Goal: Task Accomplishment & Management: Use online tool/utility

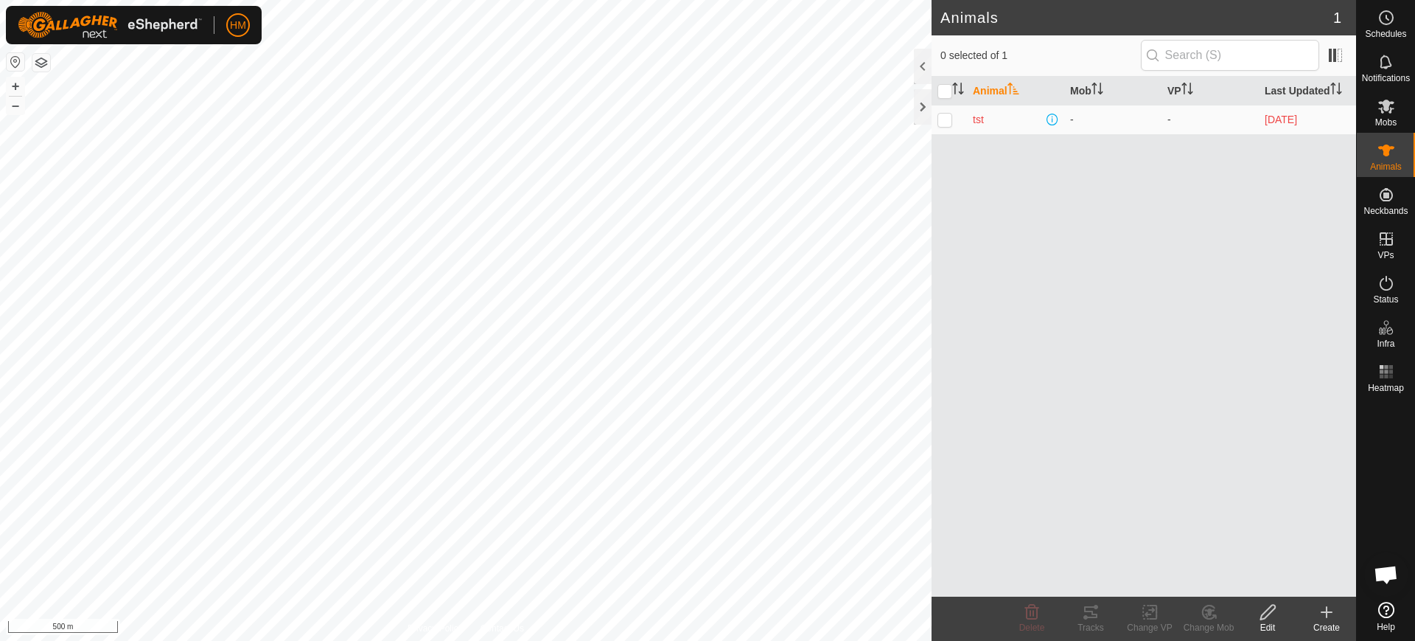
click at [1384, 571] on span "Open chat" at bounding box center [1386, 575] width 24 height 21
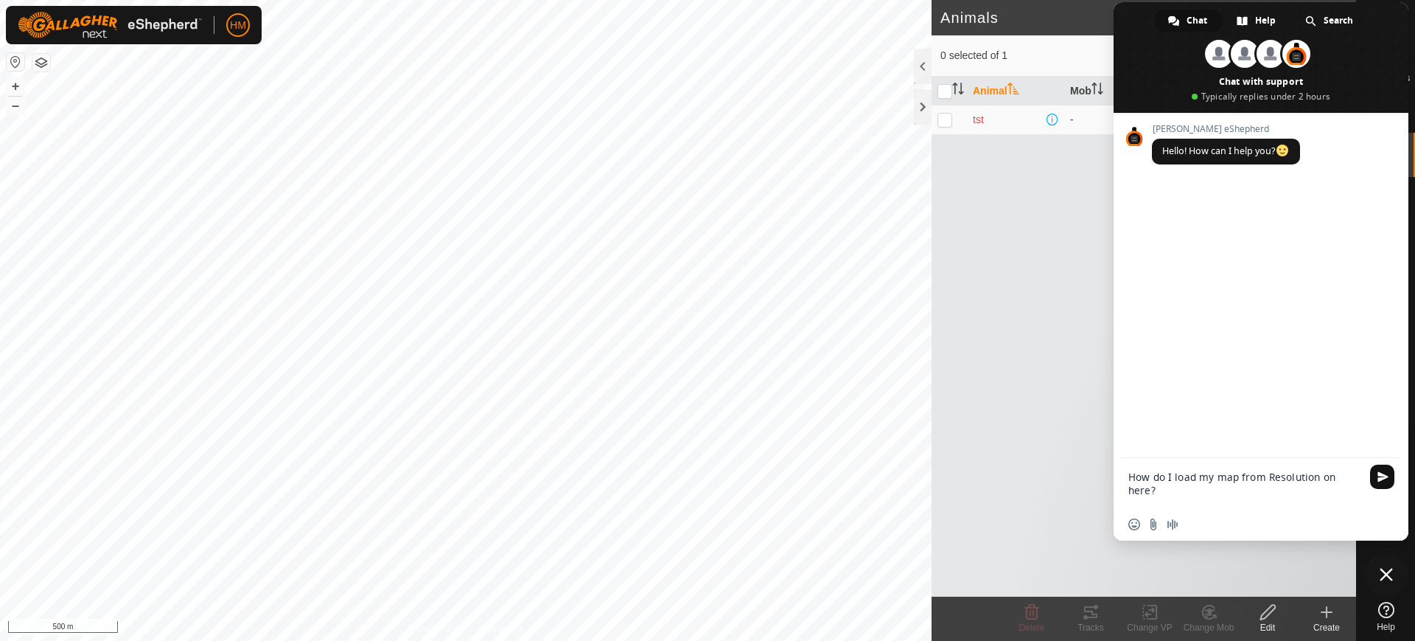
type textarea "How do I load my map from Resolution on here?"
click at [1380, 475] on span "Send" at bounding box center [1383, 476] width 11 height 11
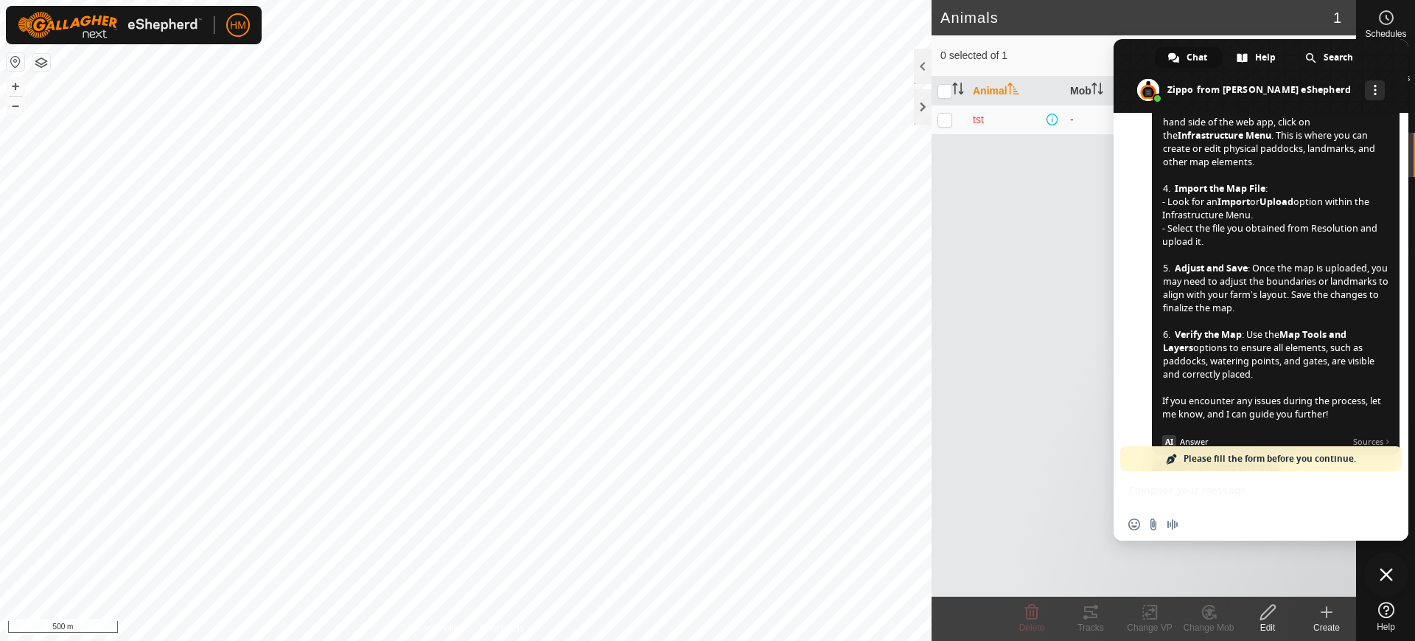
scroll to position [484, 0]
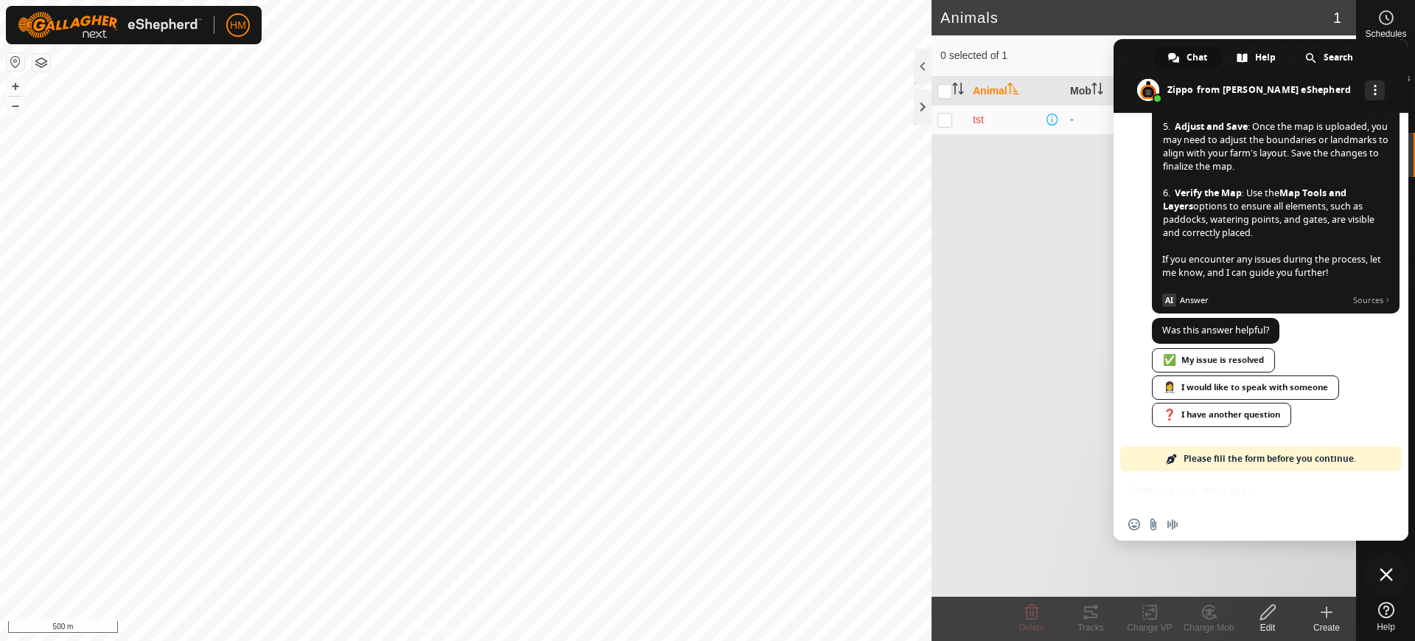
click at [1194, 481] on div "Network offline. Reconnecting... No messages can be received or sent for now. S…" at bounding box center [1261, 327] width 295 height 428
click at [1174, 451] on link "Please fill the form before you continue." at bounding box center [1262, 458] width 282 height 25
click at [1169, 461] on span at bounding box center [1172, 459] width 12 height 12
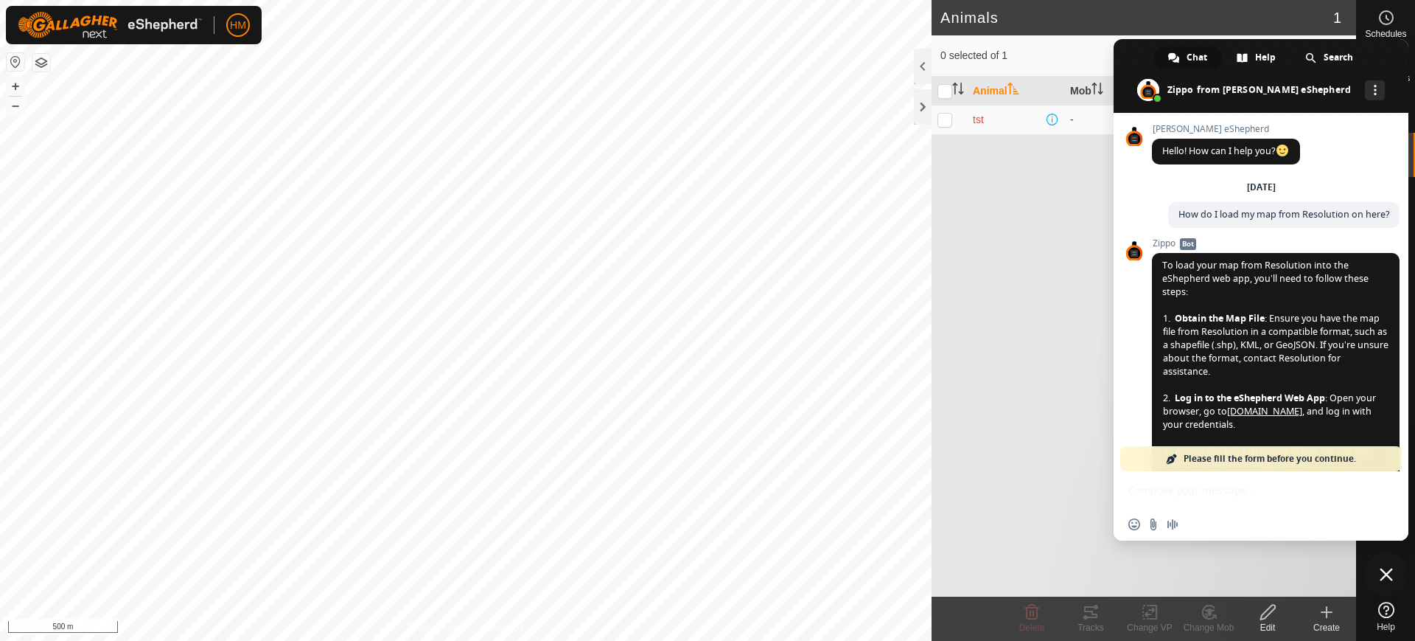
scroll to position [484, 0]
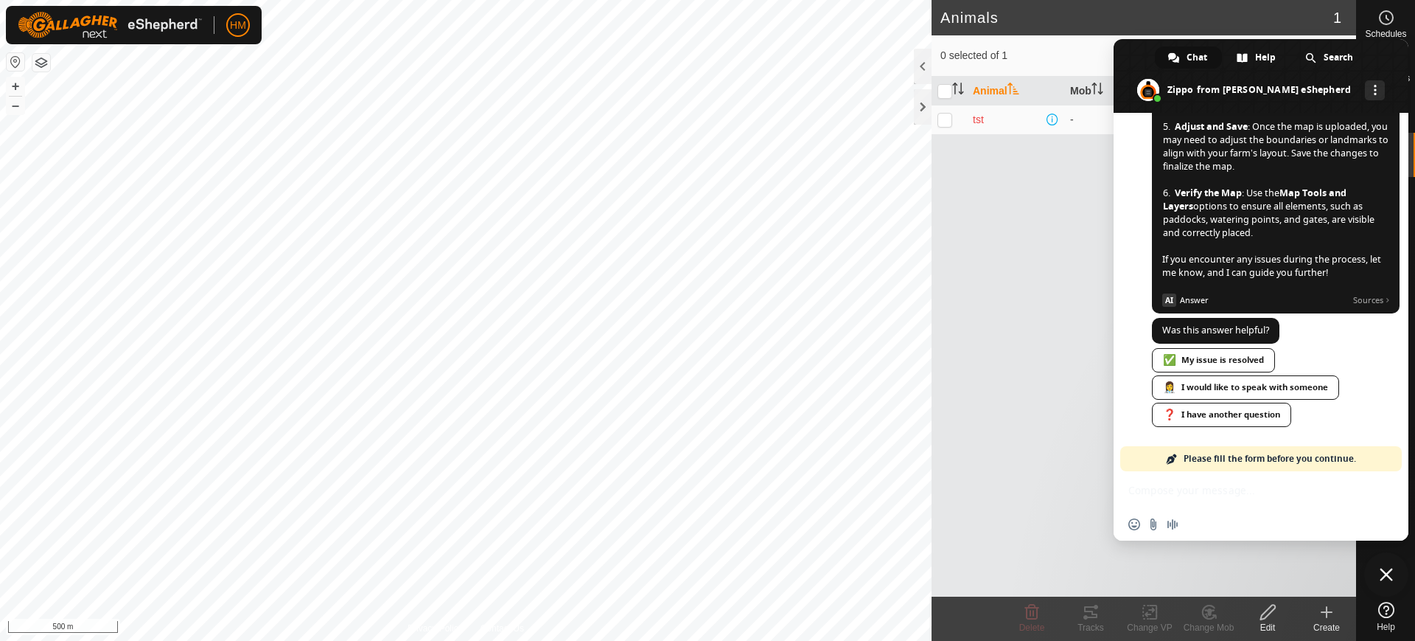
drag, startPoint x: 1398, startPoint y: 56, endPoint x: 1188, endPoint y: 145, distance: 228.2
click at [1188, 145] on div "Chat Help Search Zippo from Gallagher eShepherd More channels Continue on Email…" at bounding box center [1261, 289] width 295 height 501
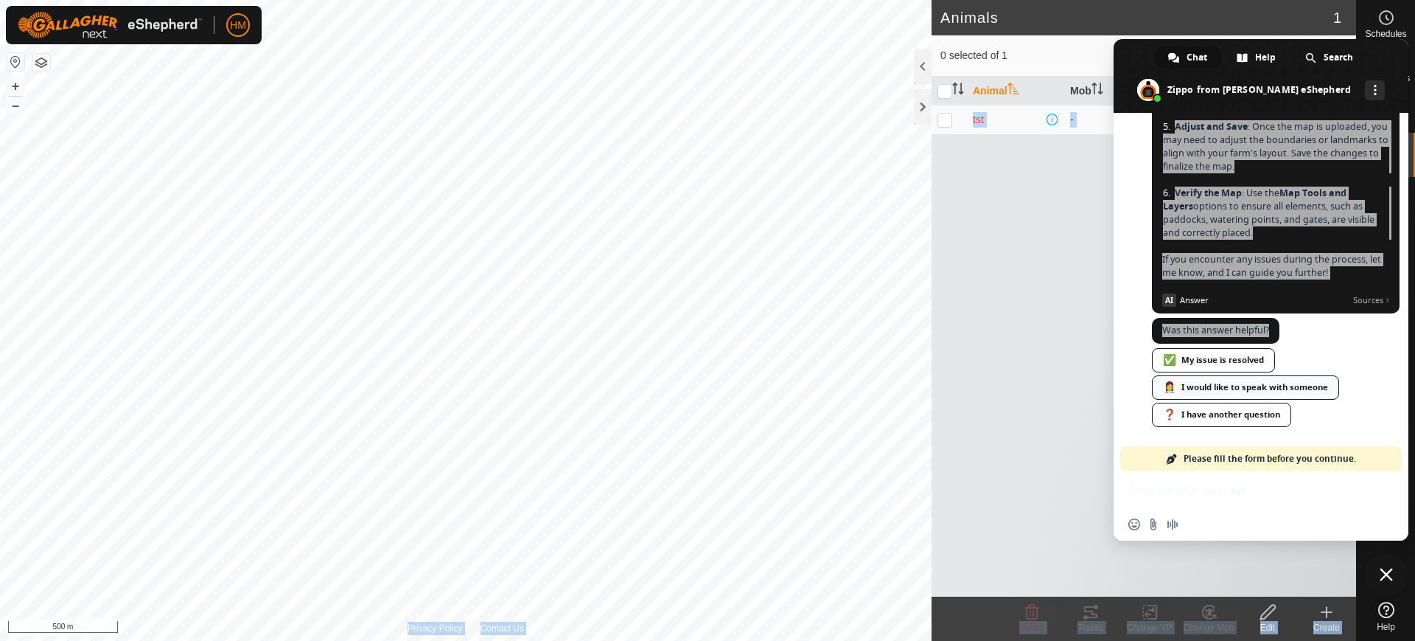
drag, startPoint x: 1101, startPoint y: 318, endPoint x: 1194, endPoint y: 377, distance: 111.0
click at [1194, 377] on body "HM Schedules Notifications Mobs Animals Neckbands VPs Status Infra Heatmap Help…" at bounding box center [707, 320] width 1415 height 641
click at [1292, 514] on div "Insert an emoji Send a file Audio message" at bounding box center [1261, 524] width 295 height 32
click at [15, 59] on button "button" at bounding box center [16, 62] width 18 height 18
click at [1218, 413] on link "❓ I have another question" at bounding box center [1221, 415] width 139 height 24
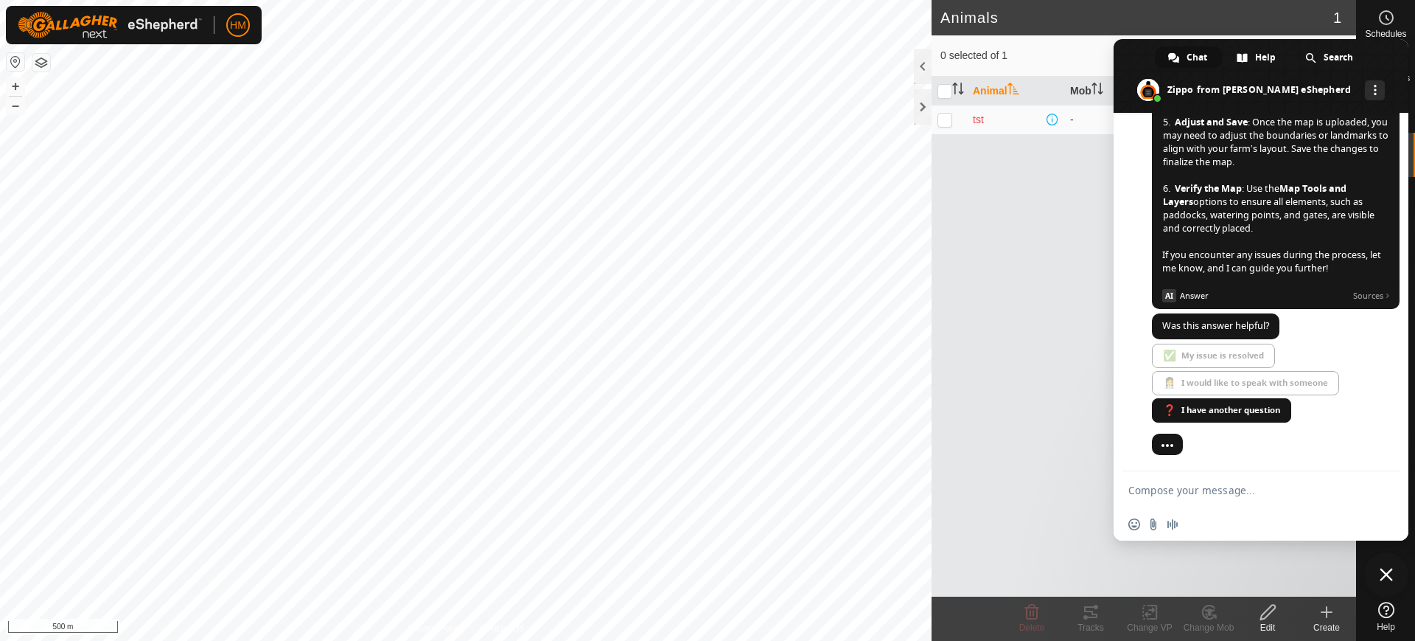
scroll to position [489, 0]
type textarea "How do i upload map"
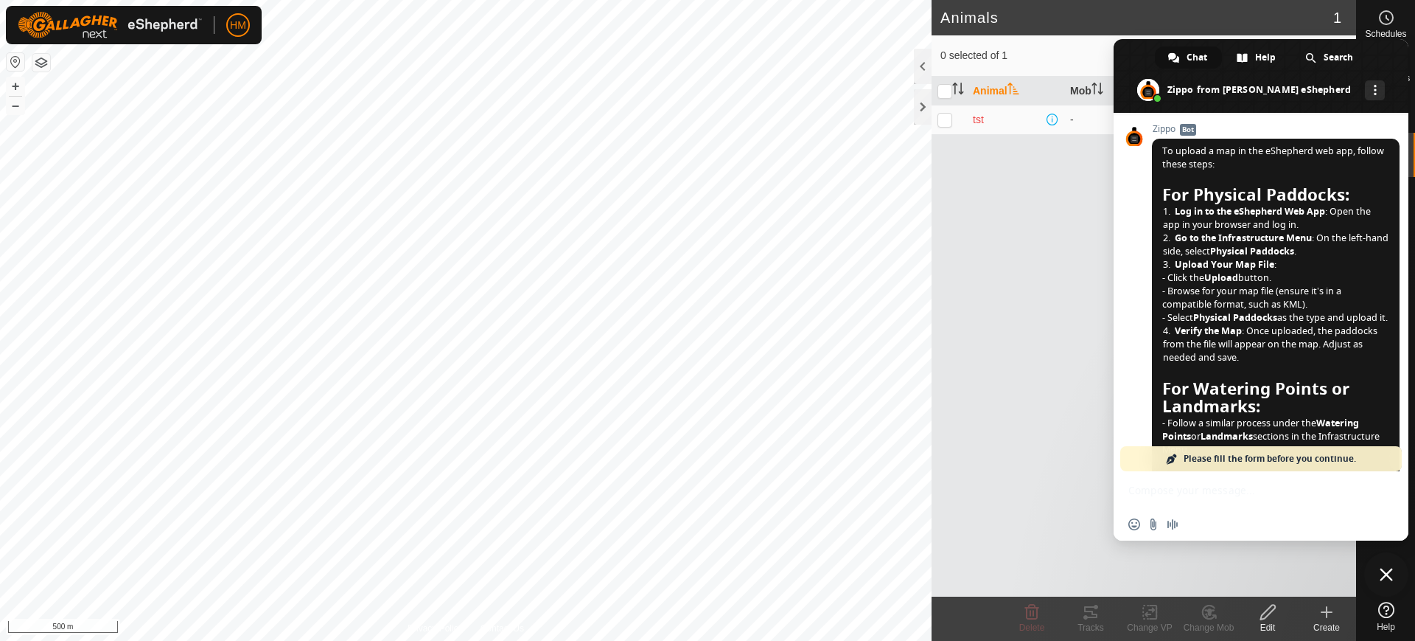
scroll to position [917, 0]
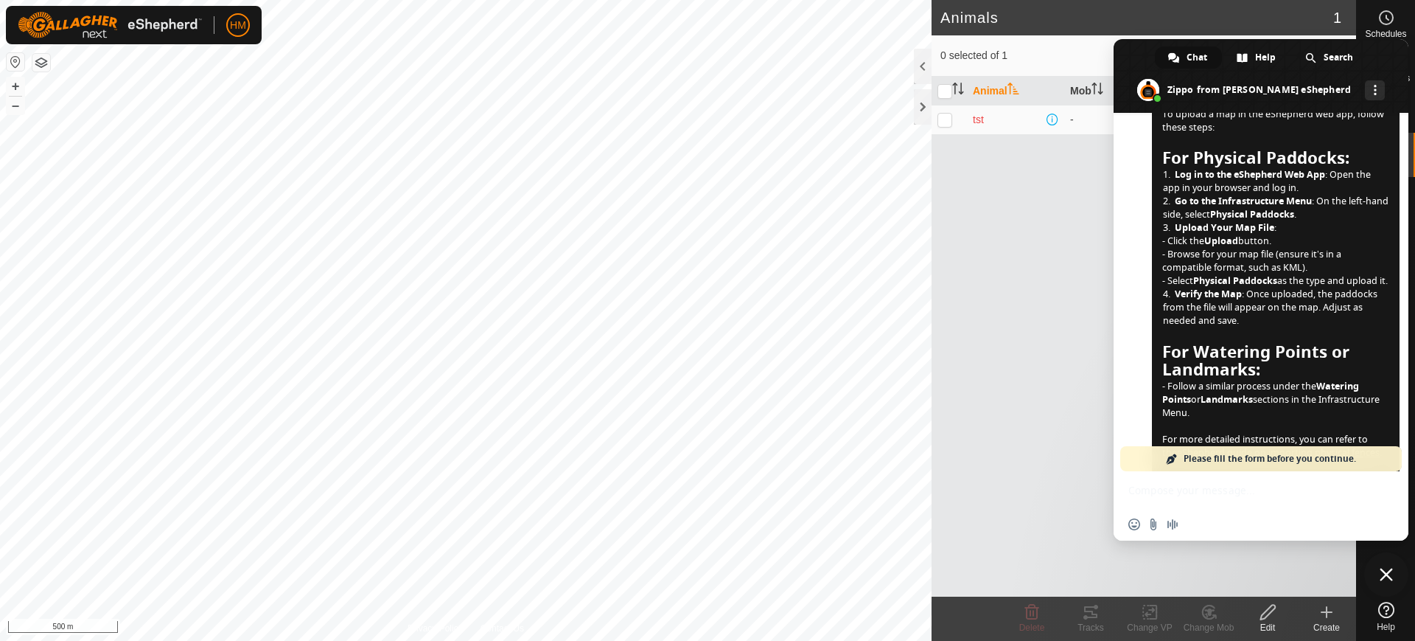
click at [41, 62] on button "button" at bounding box center [41, 63] width 18 height 18
click at [919, 64] on div at bounding box center [923, 66] width 18 height 35
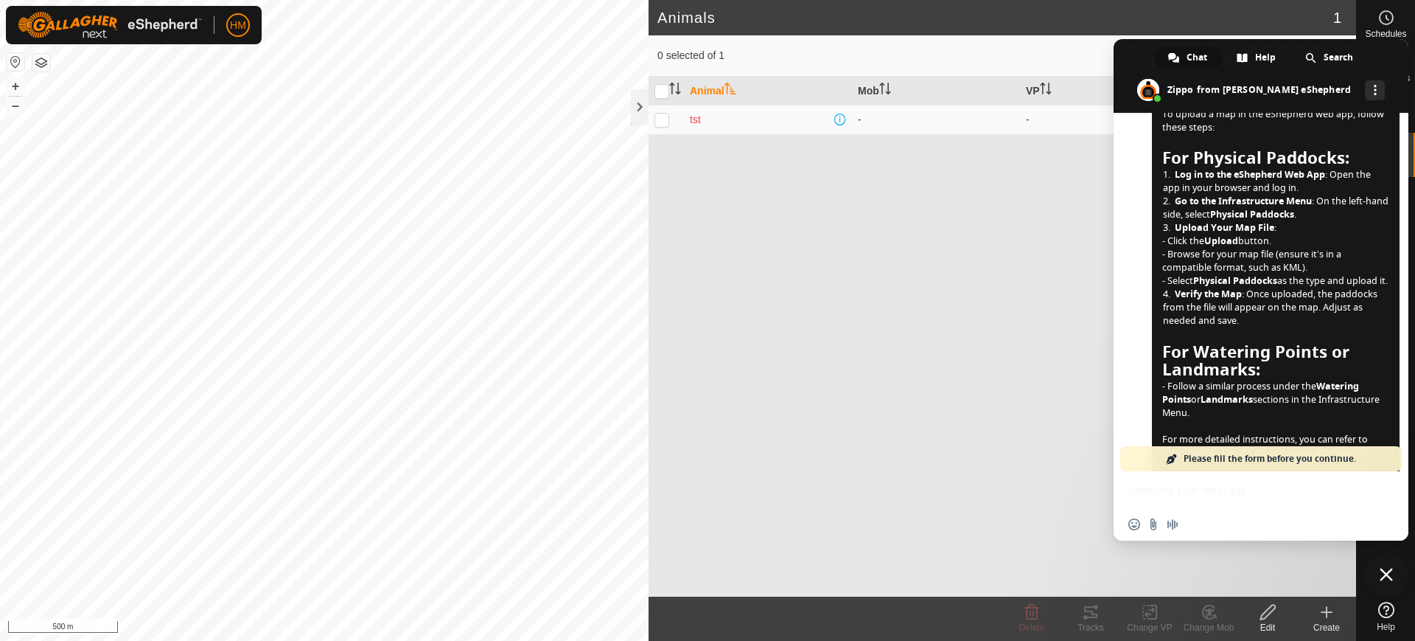
drag, startPoint x: 1244, startPoint y: 49, endPoint x: 1252, endPoint y: 130, distance: 82.2
click at [1252, 130] on div "Chat Help Search Zippo from Gallagher eShepherd More channels Continue on Email…" at bounding box center [1261, 289] width 295 height 501
click at [1167, 496] on div "Network offline. Reconnecting... No messages can be received or sent for now. S…" at bounding box center [1261, 327] width 295 height 428
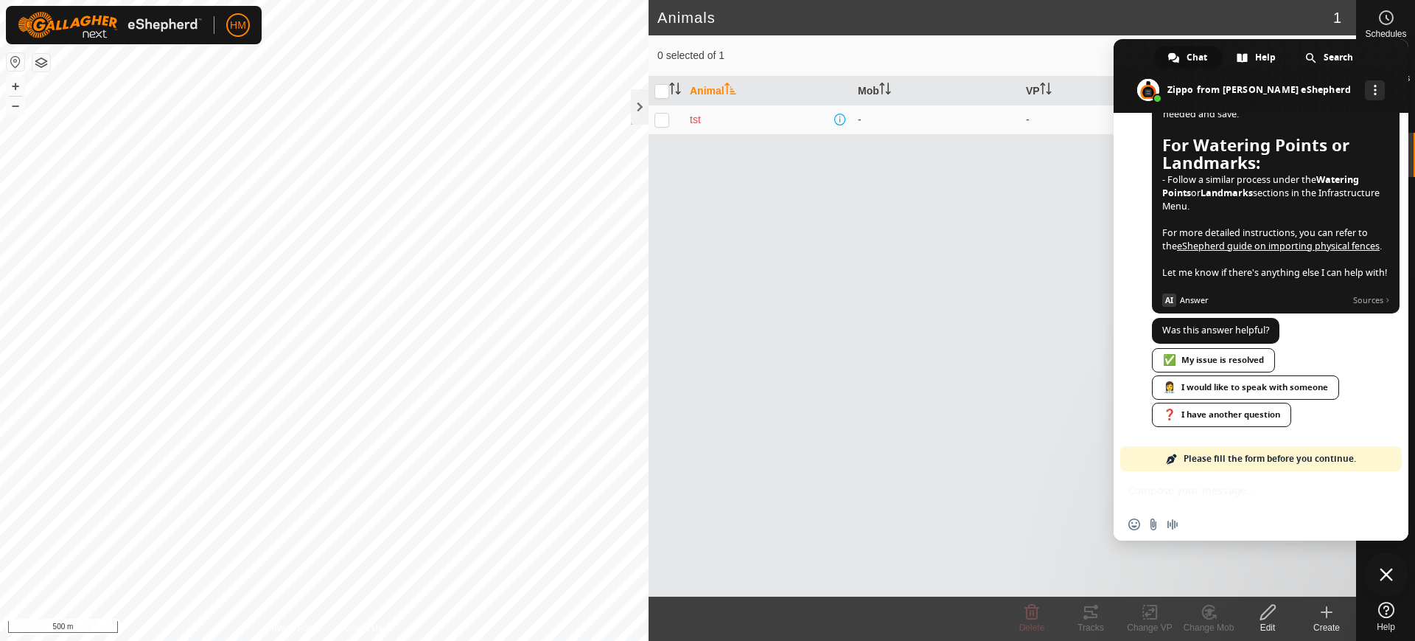
scroll to position [1163, 0]
click at [1210, 412] on link "❓ I have another question" at bounding box center [1221, 415] width 139 height 24
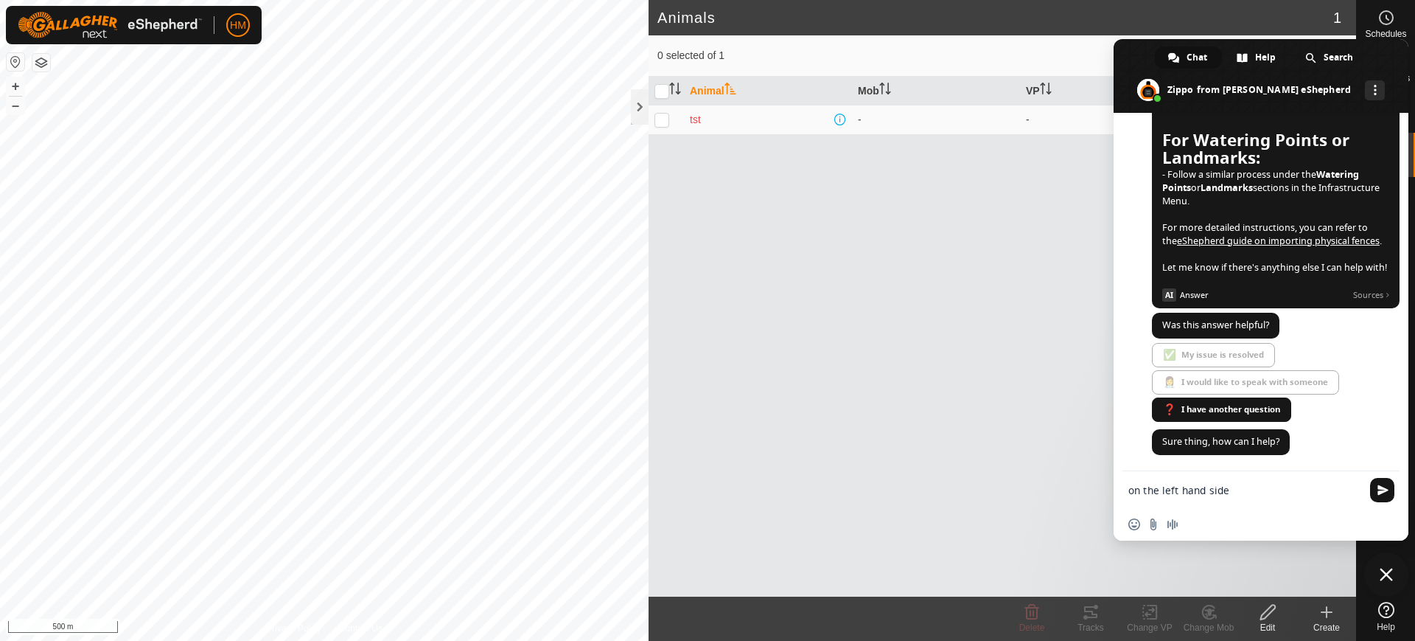
scroll to position [1168, 0]
click at [1250, 490] on textarea "on the left hand side" at bounding box center [1247, 489] width 236 height 37
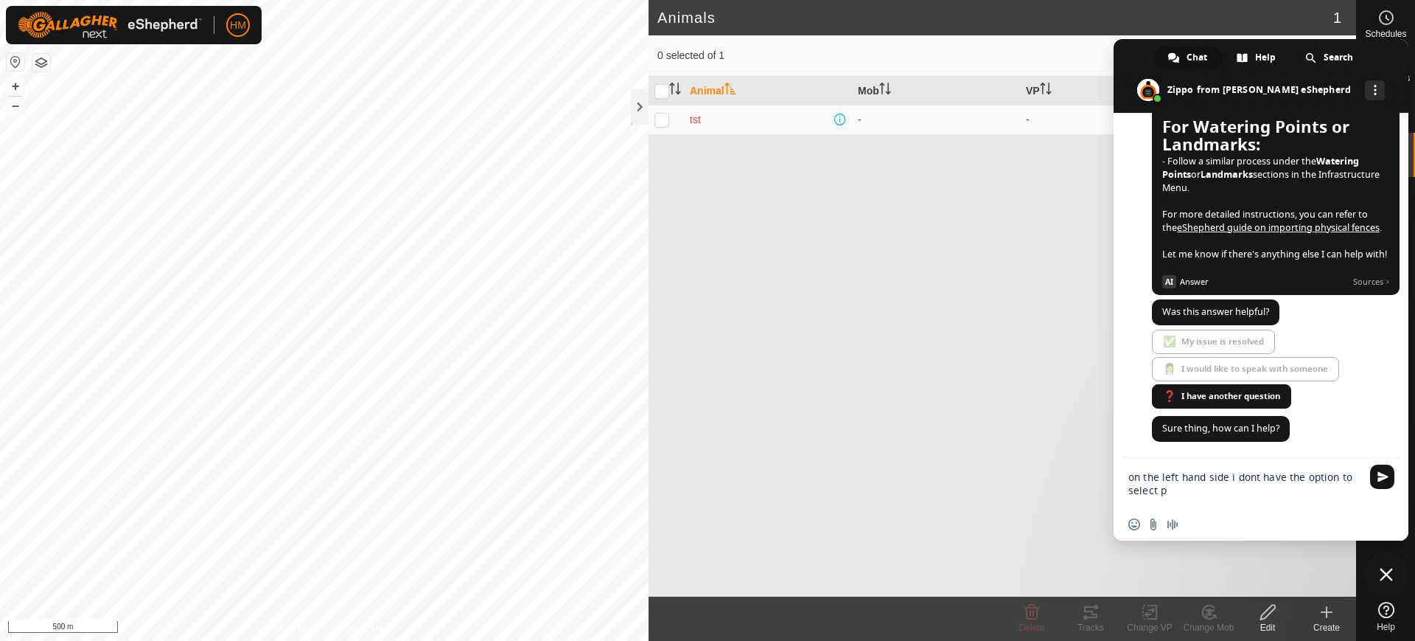
scroll to position [1182, 0]
click at [1177, 491] on textarea "on the left hand side i dont have the option to select p" at bounding box center [1247, 483] width 236 height 50
type textarea "on the left hand side i dont have the option to select physical paddocks?"
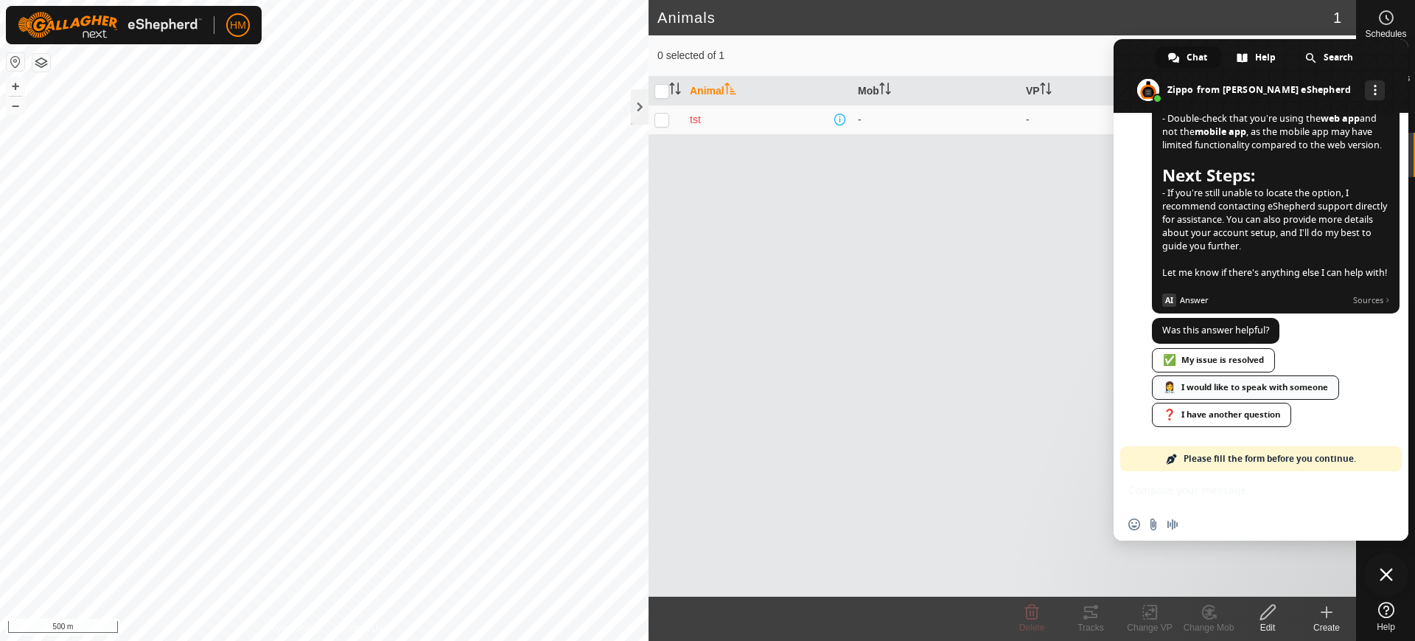
scroll to position [1999, 0]
click at [1295, 383] on div "Zippo Bot Was this answer helpful? Just now ✅ My issue is resolved 👩‍⚕️ I would…" at bounding box center [1276, 382] width 248 height 128
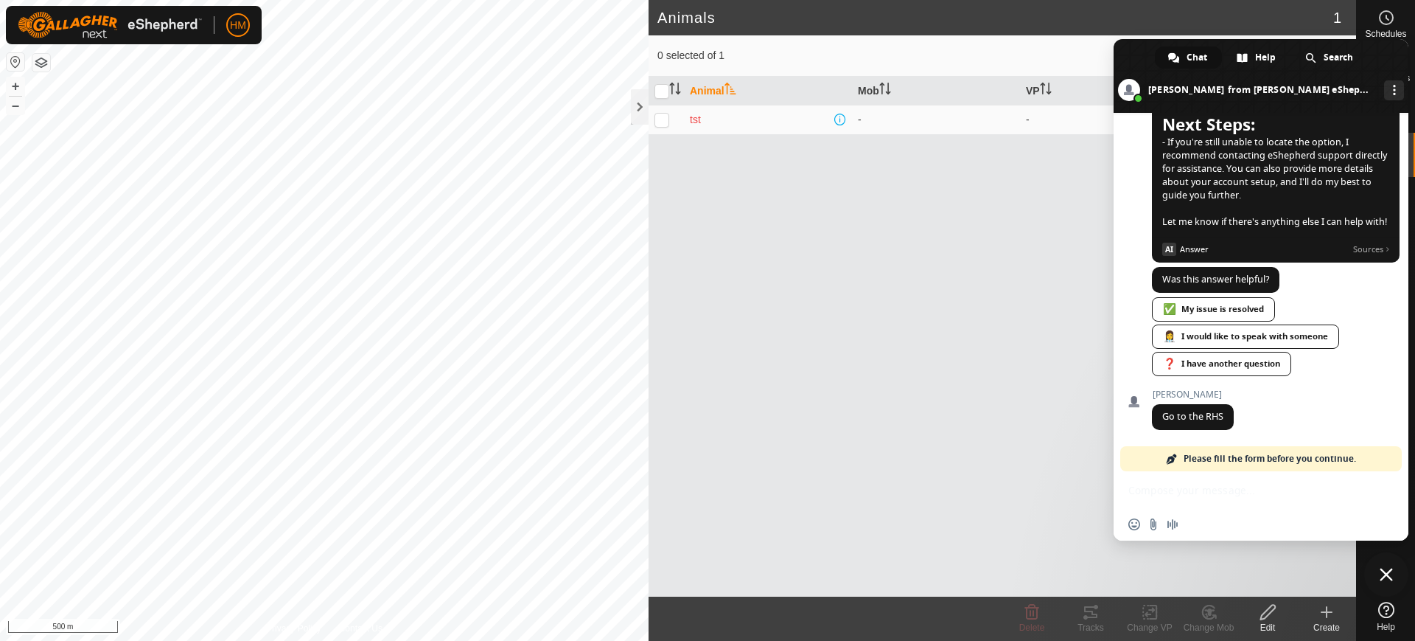
click at [1384, 608] on icon at bounding box center [1387, 610] width 16 height 16
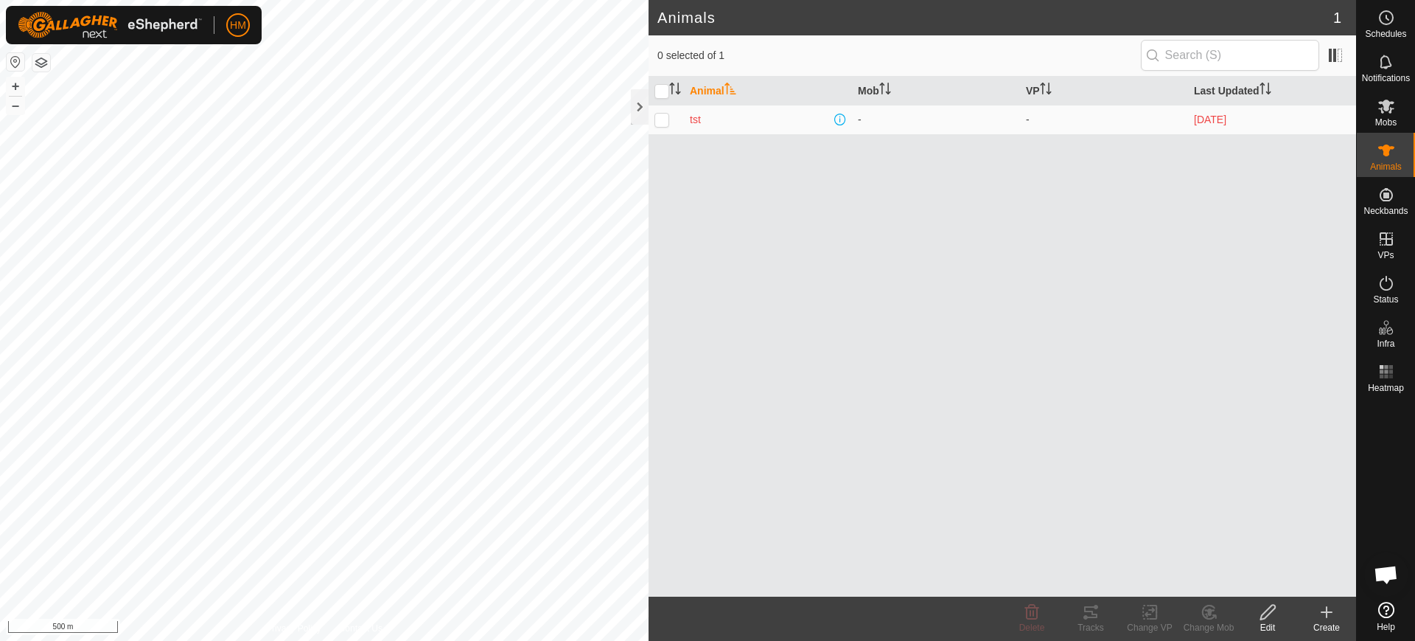
scroll to position [2092, 0]
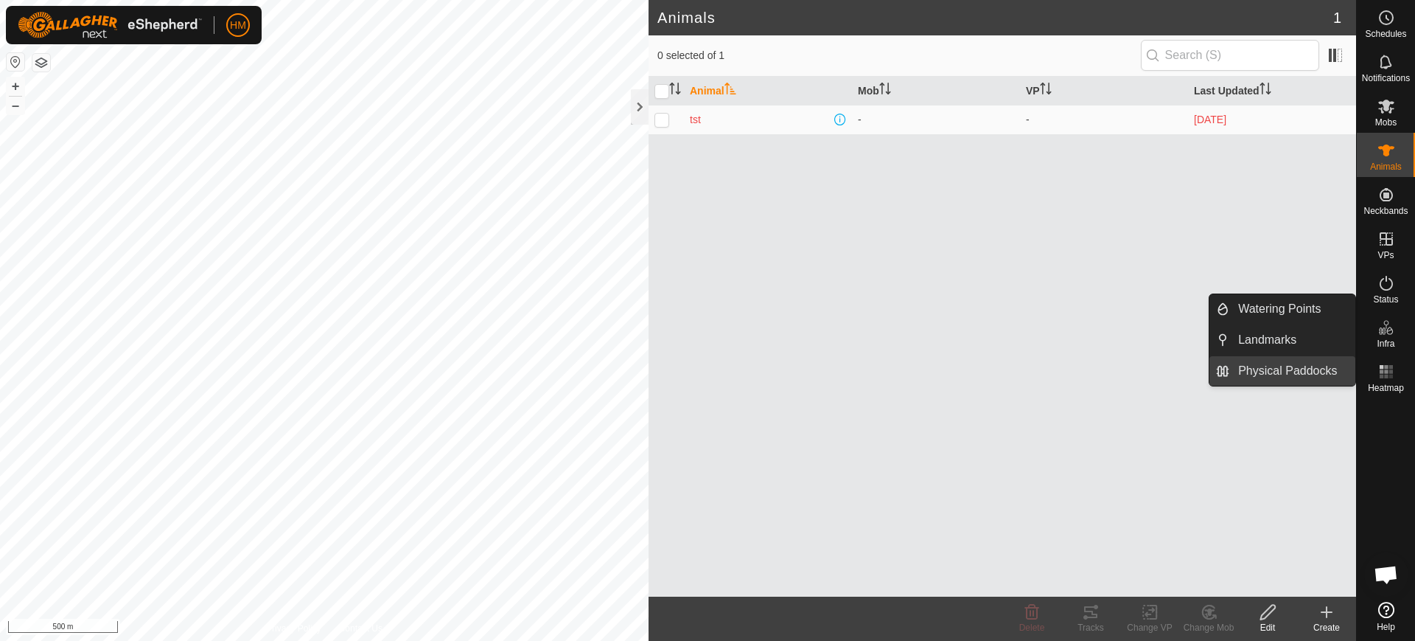
click at [1302, 372] on link "Physical Paddocks" at bounding box center [1293, 370] width 126 height 29
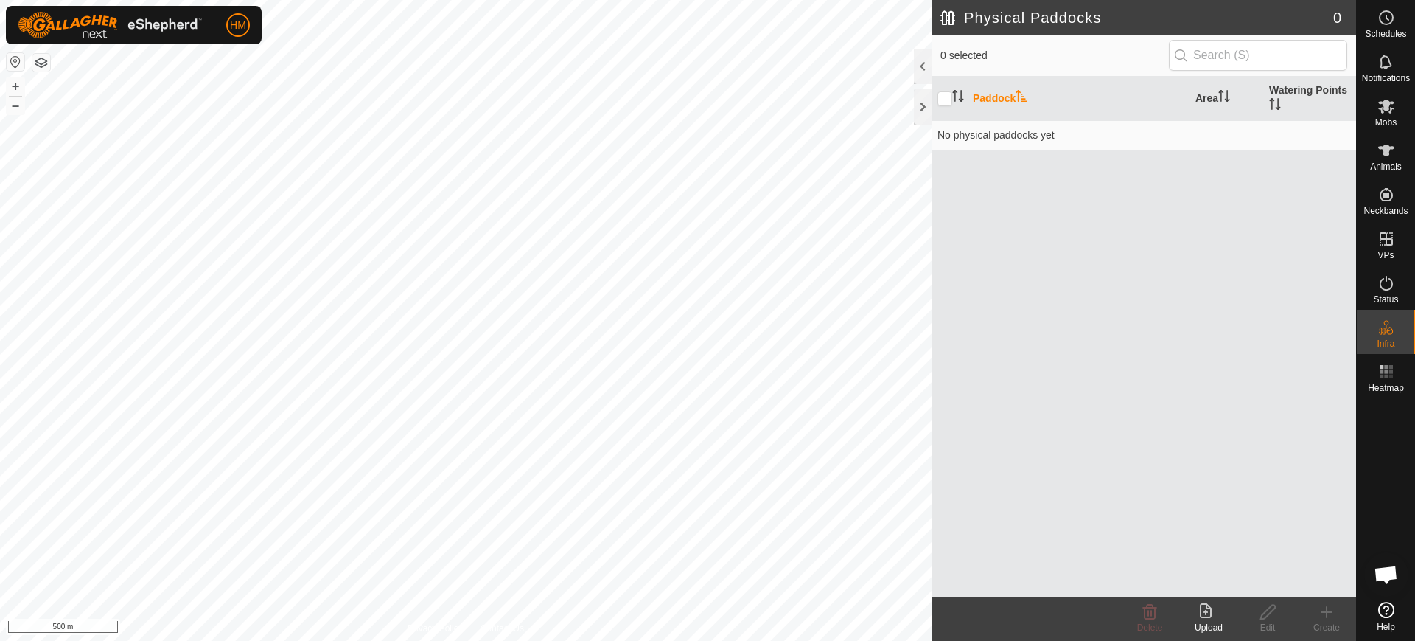
click at [1204, 612] on icon at bounding box center [1209, 612] width 18 height 18
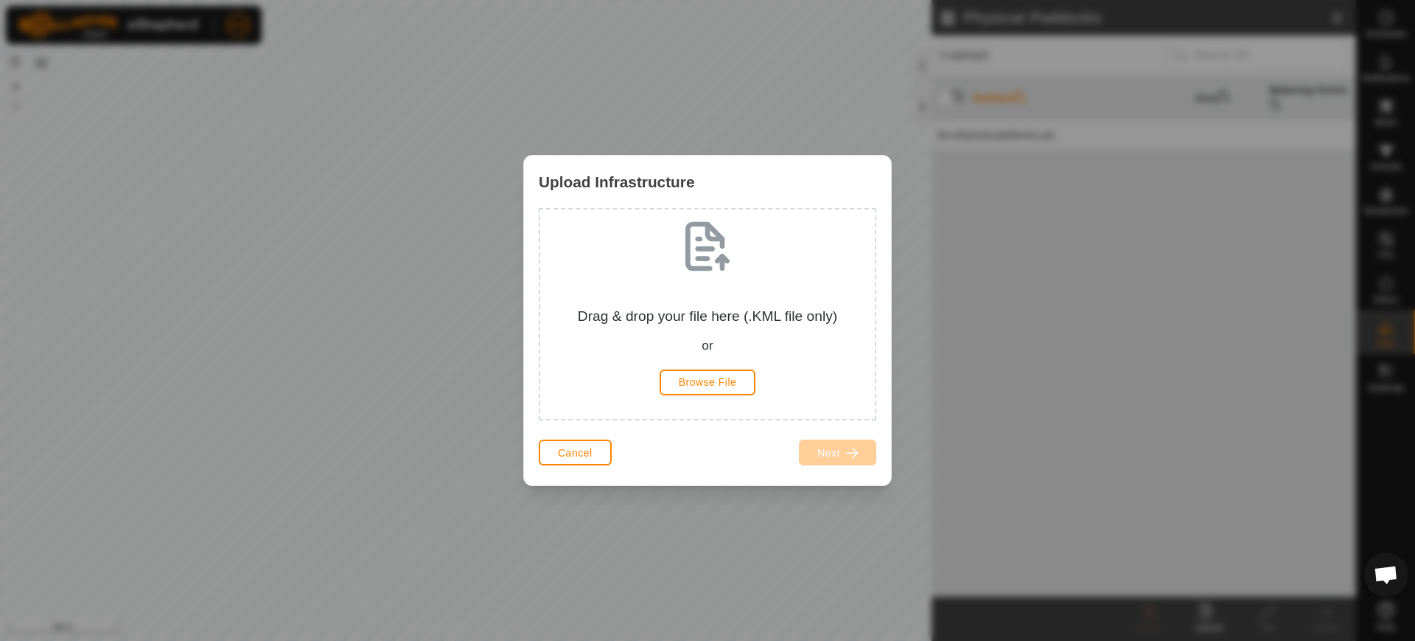
click at [712, 255] on div "Drag & drop your file here (.KML file only) or Browse File" at bounding box center [707, 314] width 311 height 186
click at [707, 387] on span "Browse File" at bounding box center [708, 382] width 58 height 12
click at [698, 382] on span "Browse File" at bounding box center [708, 382] width 58 height 12
click at [702, 238] on div "Drag & drop your file here (.KML file only) or Browse File" at bounding box center [707, 314] width 311 height 186
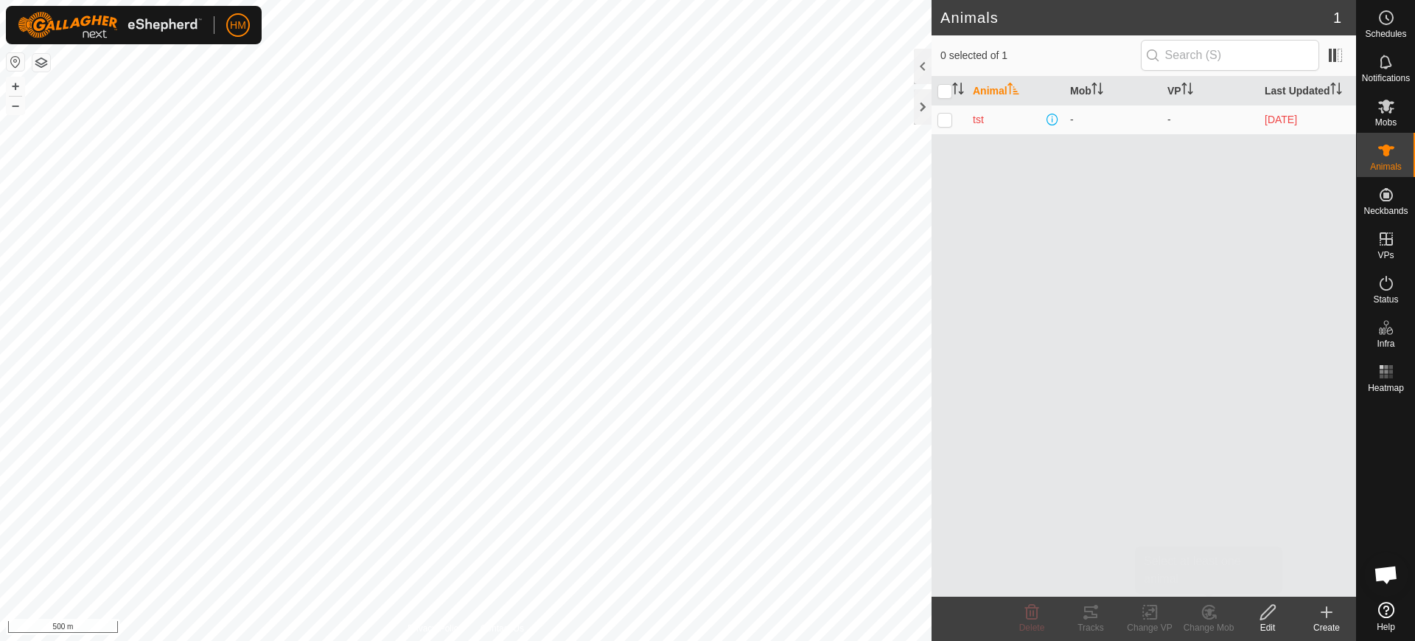
scroll to position [2092, 0]
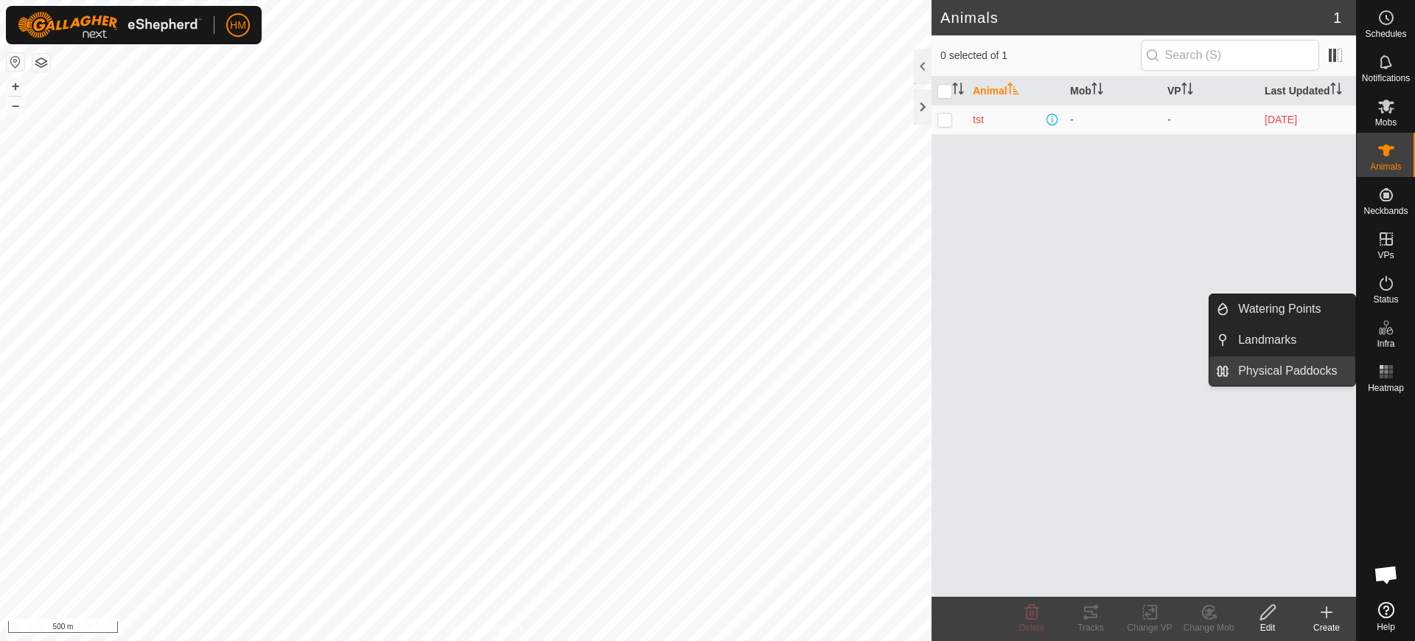
drag, startPoint x: 1345, startPoint y: 340, endPoint x: 1286, endPoint y: 371, distance: 66.6
click at [1286, 371] on link "Physical Paddocks" at bounding box center [1293, 370] width 126 height 29
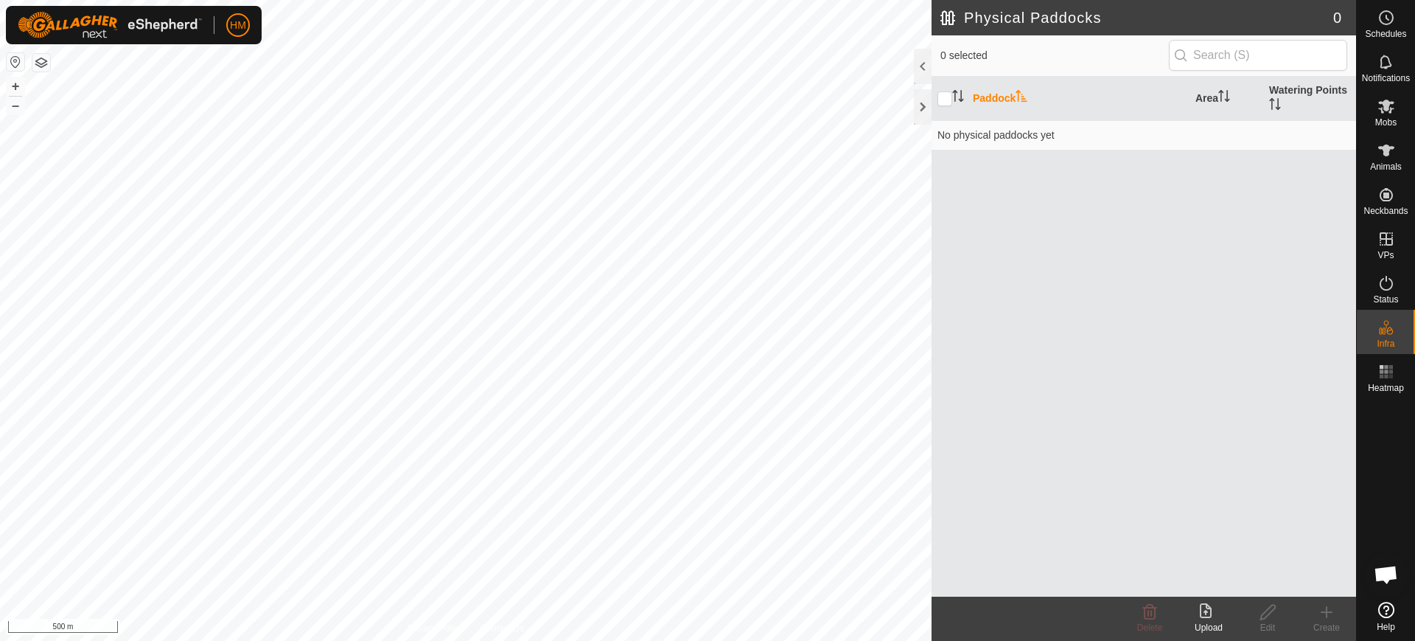
click at [1207, 613] on icon at bounding box center [1206, 610] width 12 height 15
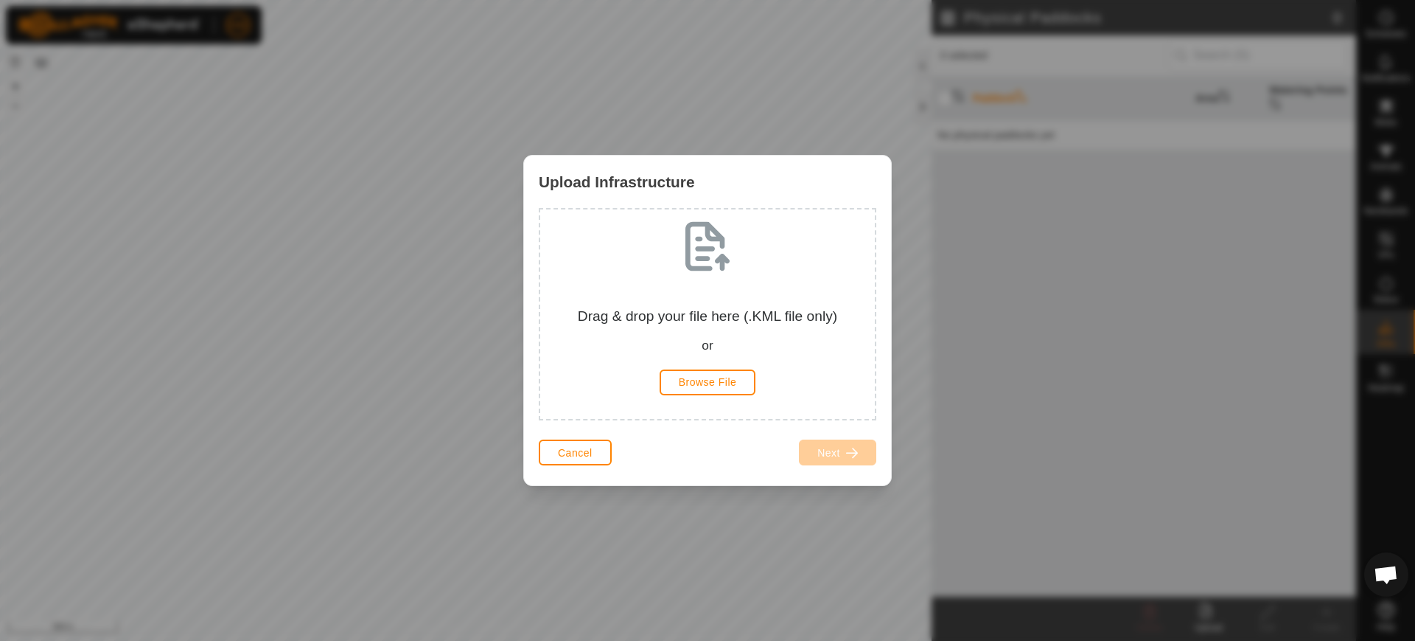
click at [1387, 568] on span "Open chat" at bounding box center [1386, 575] width 24 height 21
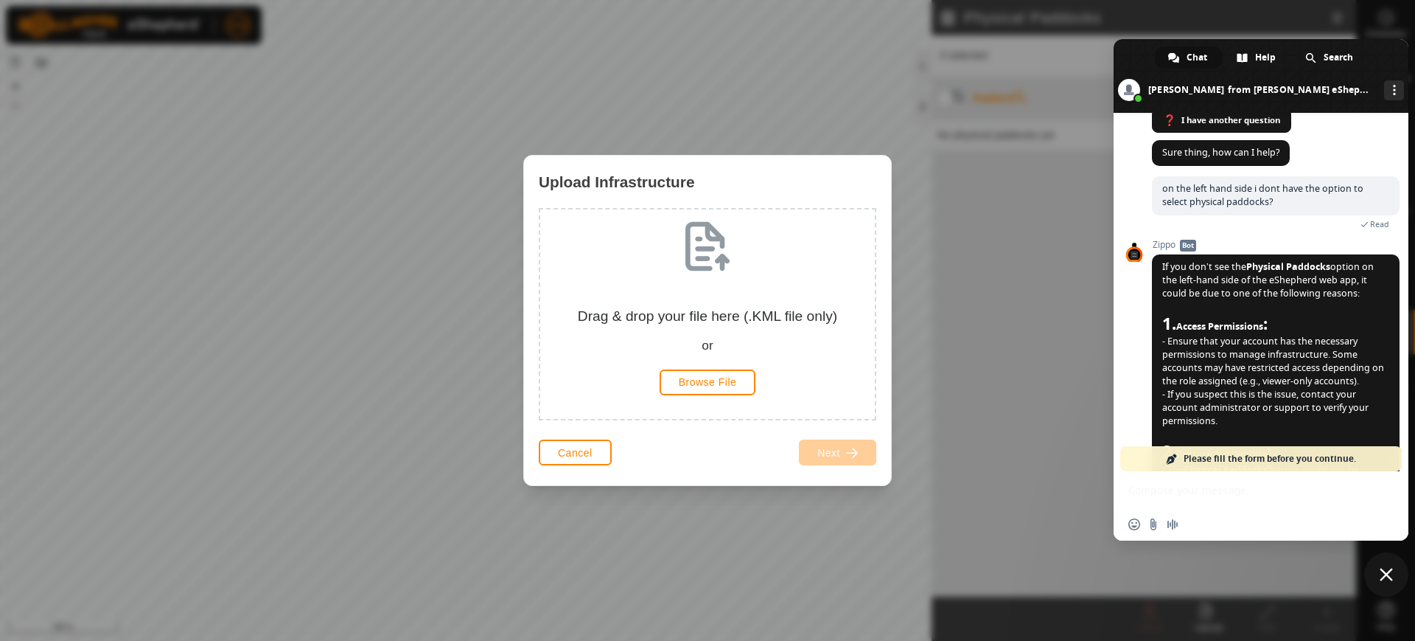
scroll to position [2092, 0]
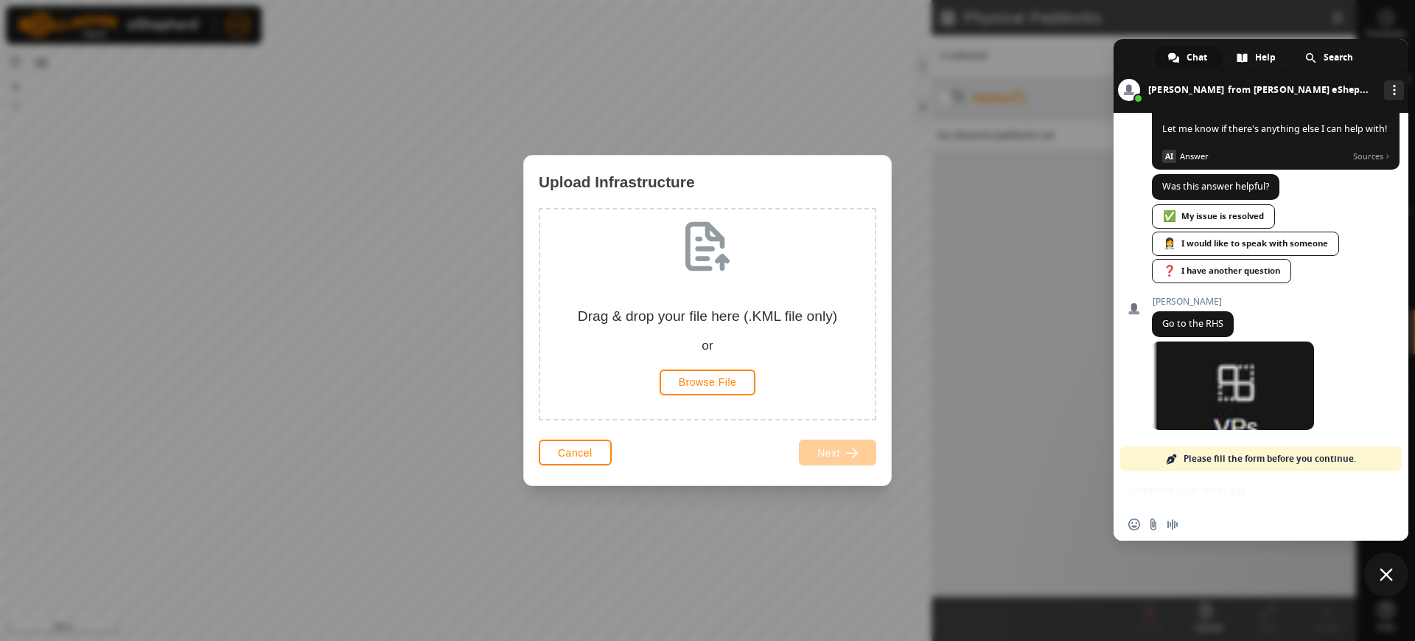
click at [1171, 490] on div "Network offline. Reconnecting... No messages can be received or sent for now. S…" at bounding box center [1261, 327] width 295 height 428
click at [1184, 453] on link "Please fill the form before you continue." at bounding box center [1262, 458] width 282 height 25
click at [1171, 457] on span at bounding box center [1172, 459] width 12 height 12
click at [1256, 449] on span "Please fill the form before you continue." at bounding box center [1270, 458] width 173 height 25
click at [1201, 487] on div "Network offline. Reconnecting... No messages can be received or sent for now. S…" at bounding box center [1261, 327] width 295 height 428
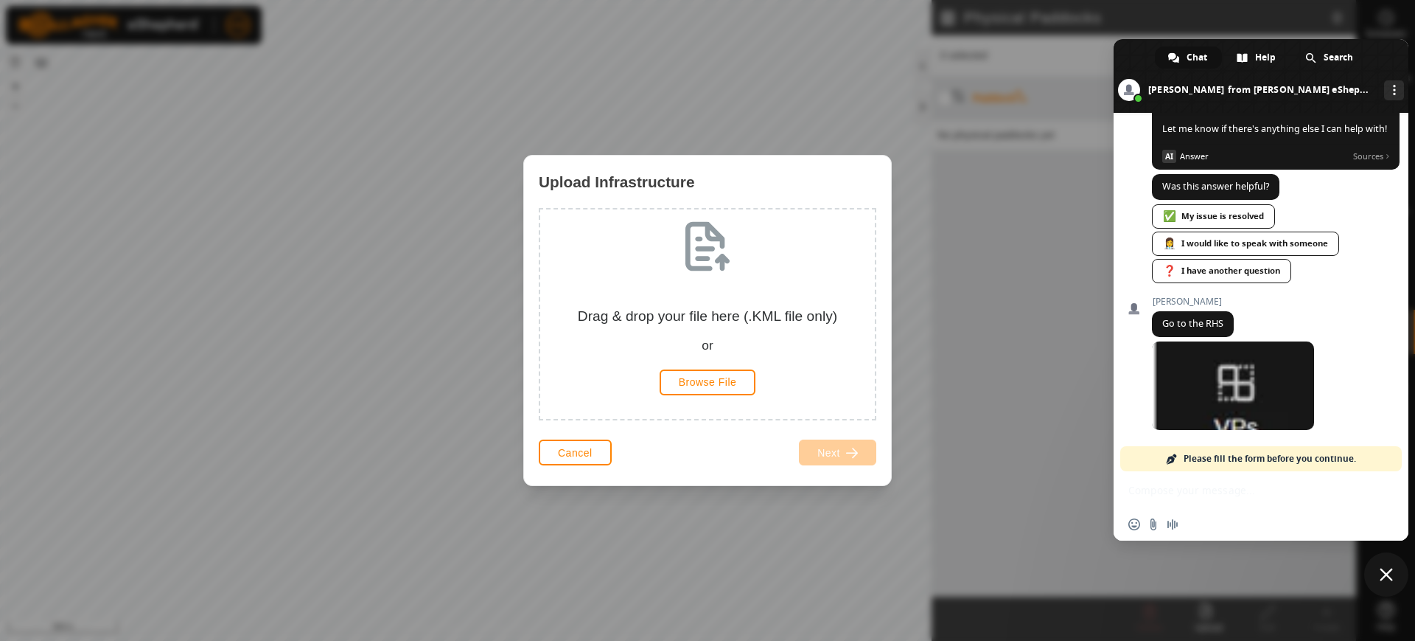
click at [1177, 494] on div "Network offline. Reconnecting... No messages can be received or sent for now. S…" at bounding box center [1261, 327] width 295 height 428
drag, startPoint x: 1348, startPoint y: 405, endPoint x: 1332, endPoint y: 299, distance: 106.7
click at [1202, 267] on link "❓ I have another question" at bounding box center [1221, 271] width 139 height 24
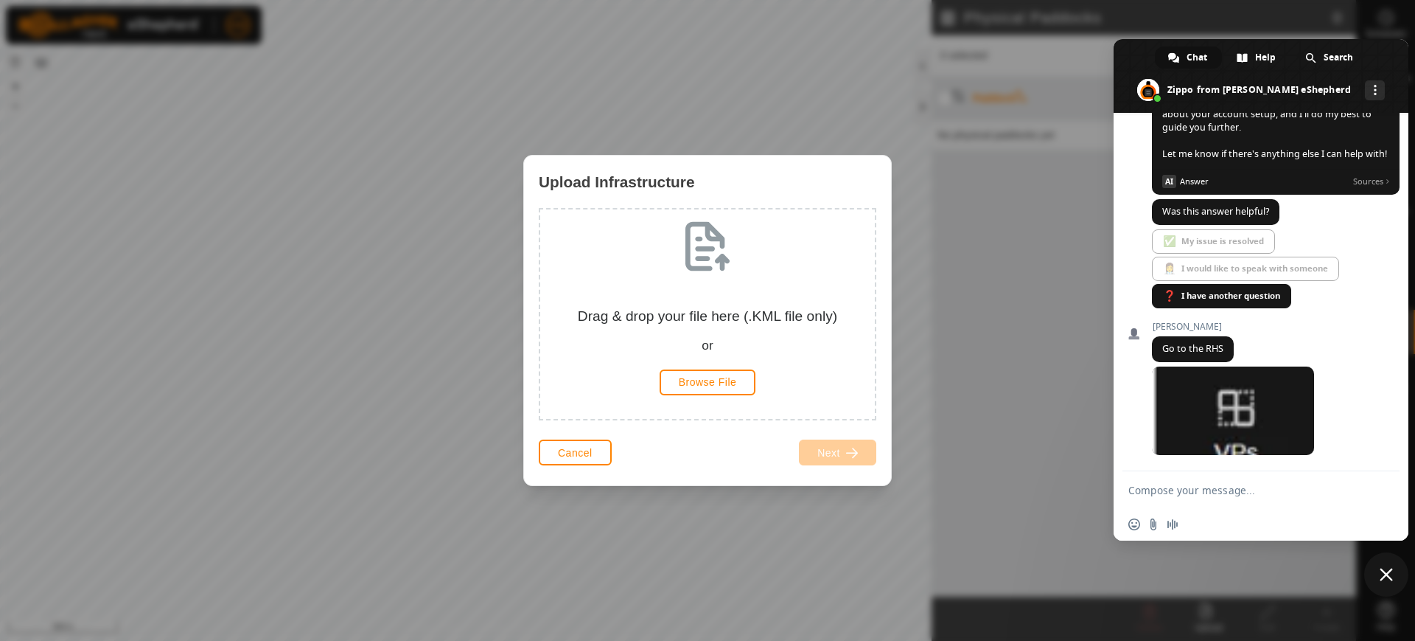
scroll to position [2067, 0]
type textarea "i"
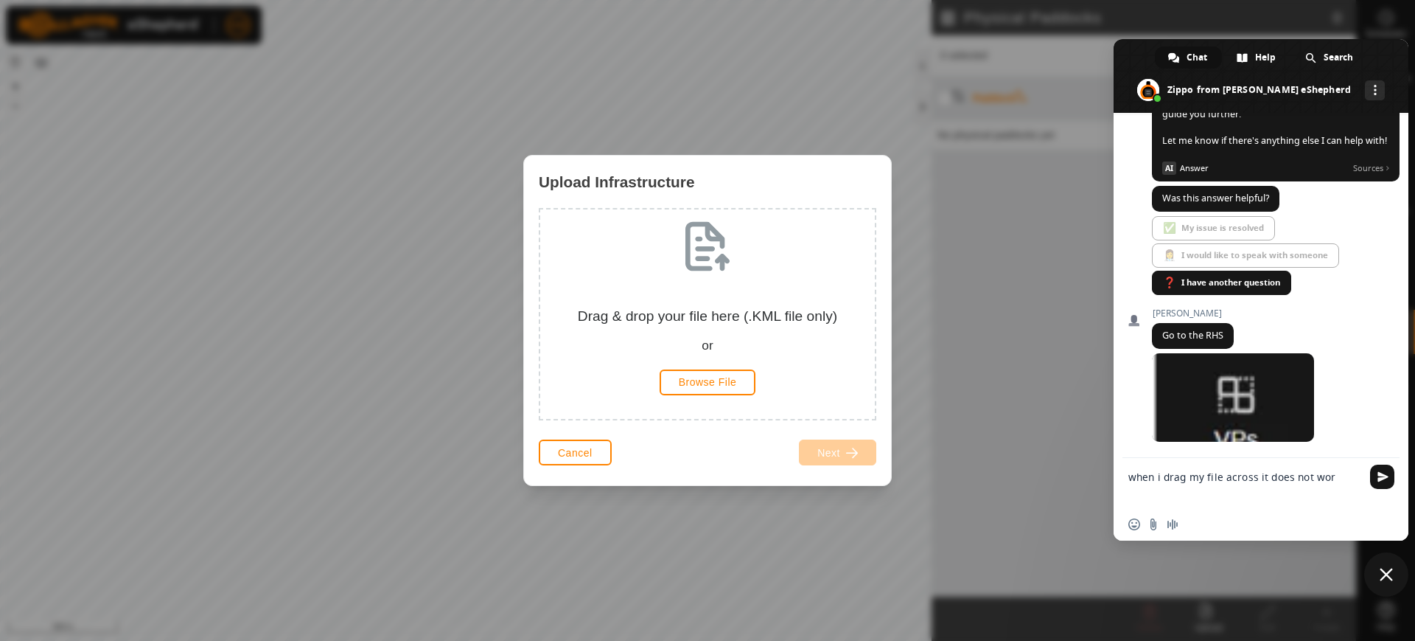
type textarea "when i drag my file across it does not work"
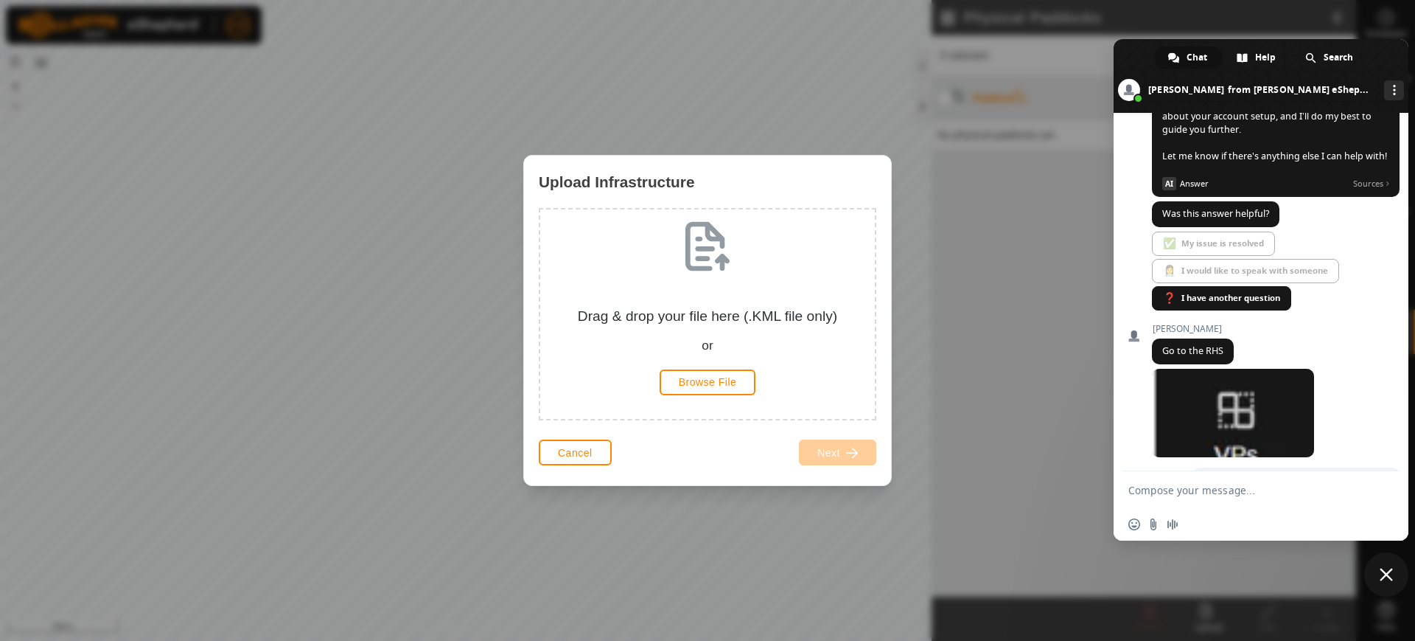
scroll to position [2154, 0]
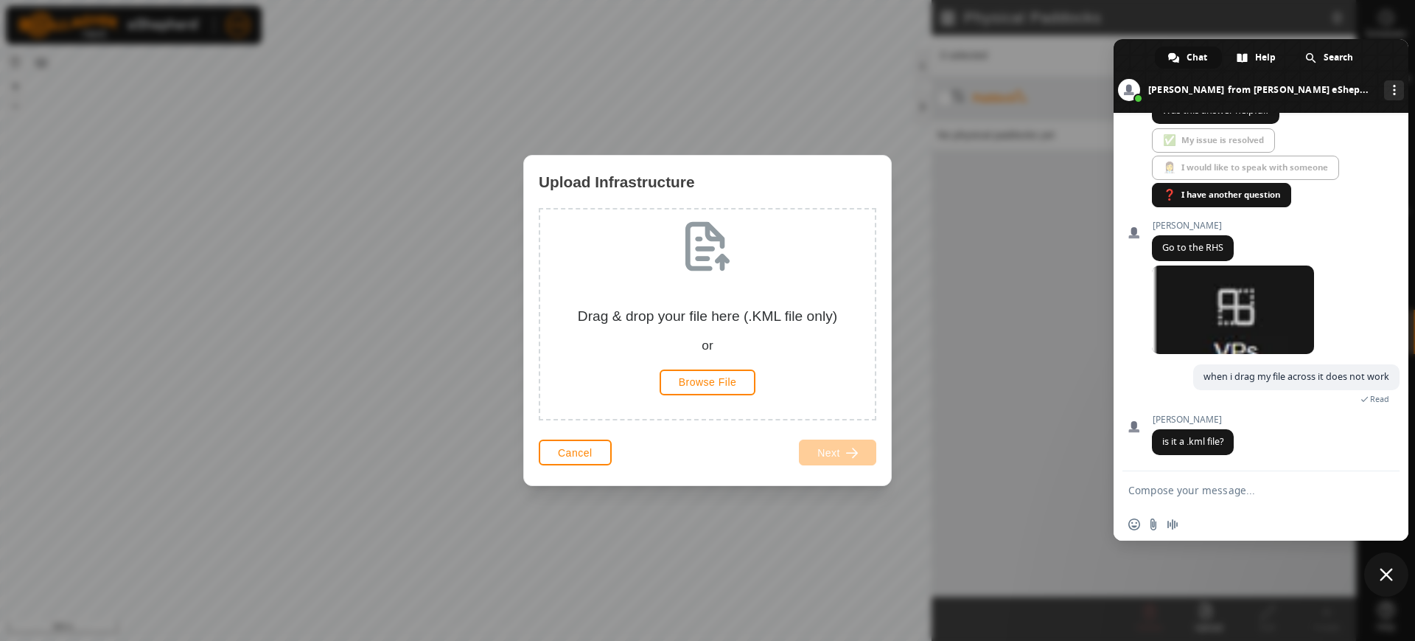
click at [1230, 469] on div "[PERSON_NAME] is it a .kml file? Just now" at bounding box center [1276, 442] width 248 height 57
type textarea "yes"
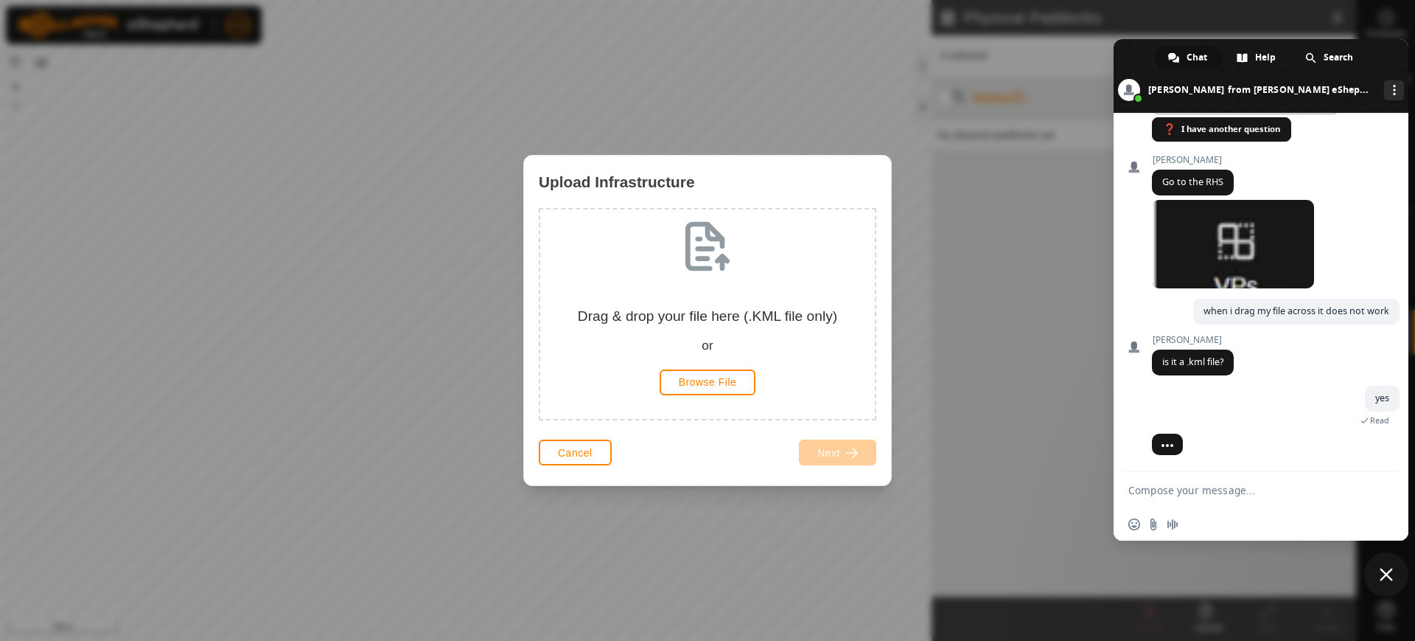
scroll to position [2190, 0]
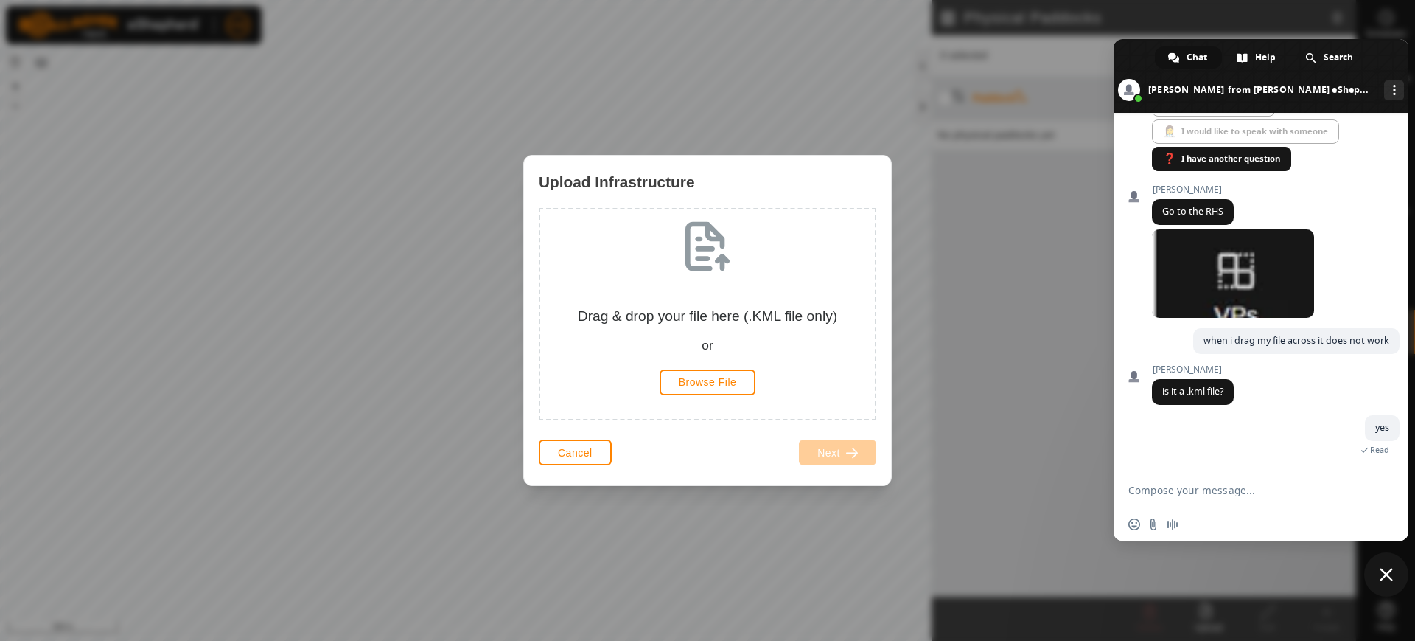
click at [958, 375] on div "Upload Infrastructure Drag & drop your file here (.KML file only) or Browse Fil…" at bounding box center [707, 320] width 1415 height 641
click at [1381, 564] on span "Close chat" at bounding box center [1387, 574] width 44 height 44
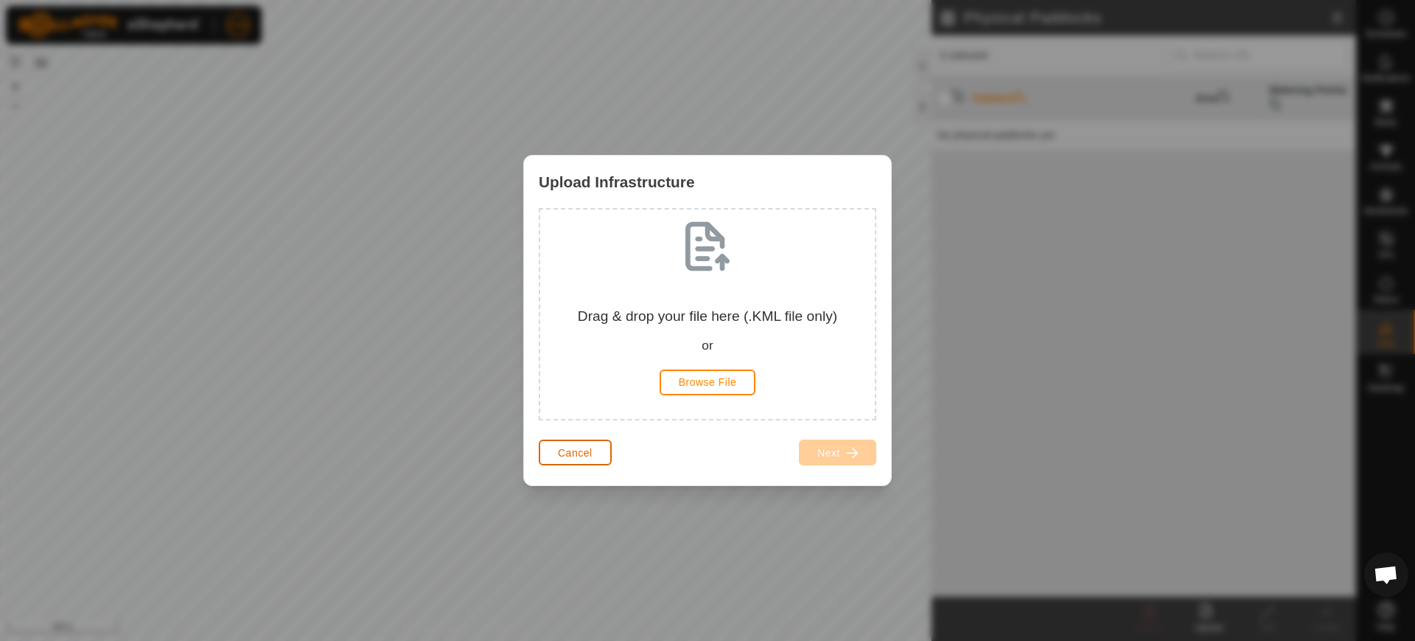
click at [571, 450] on span "Cancel" at bounding box center [575, 453] width 35 height 12
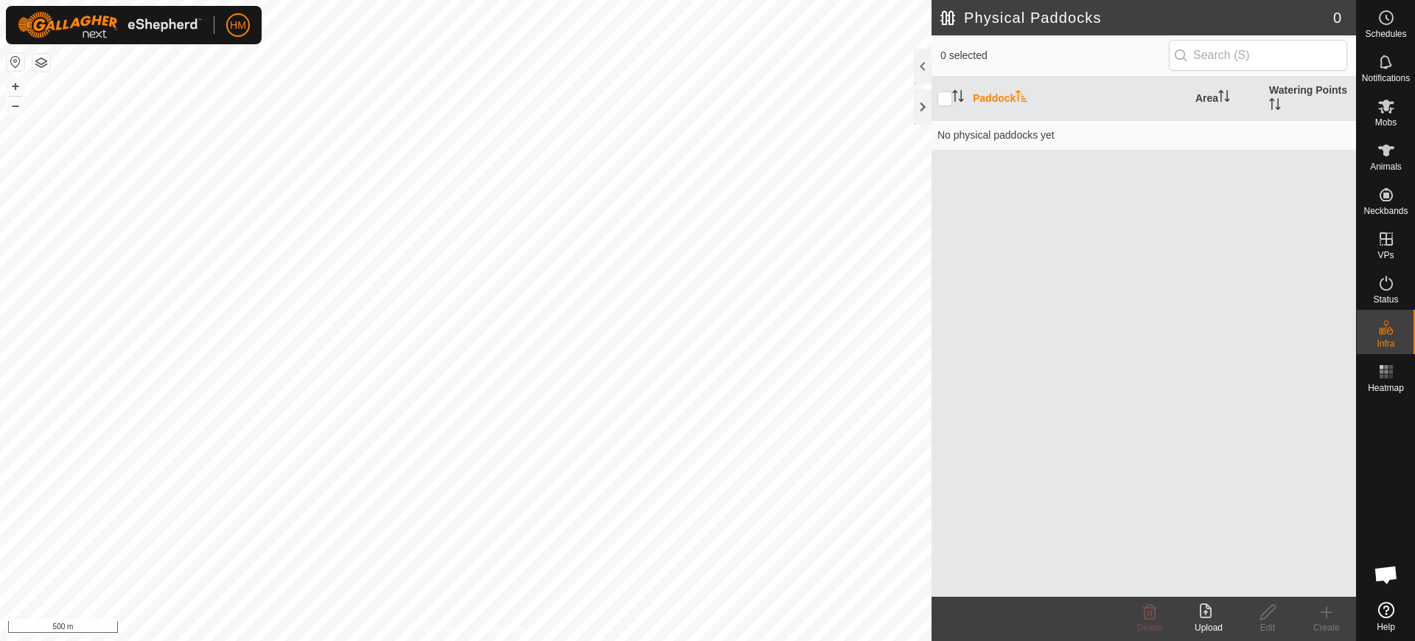
click at [1384, 613] on icon at bounding box center [1387, 610] width 16 height 16
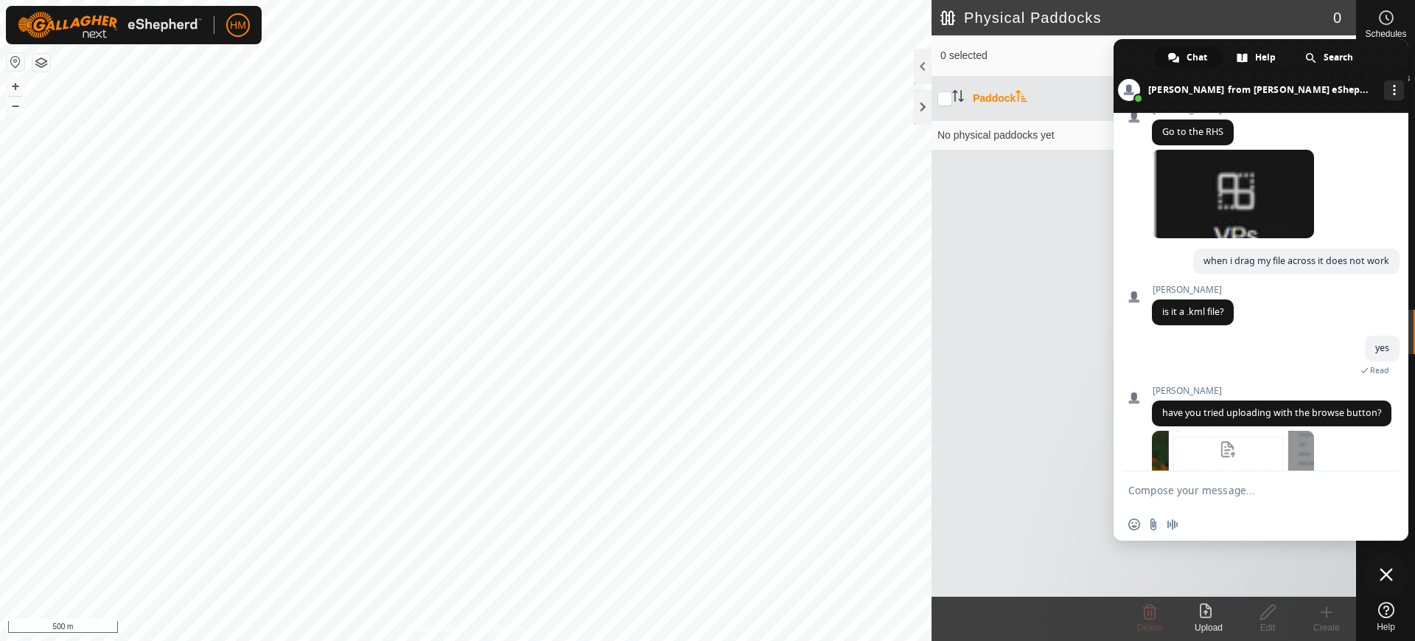
scroll to position [2347, 0]
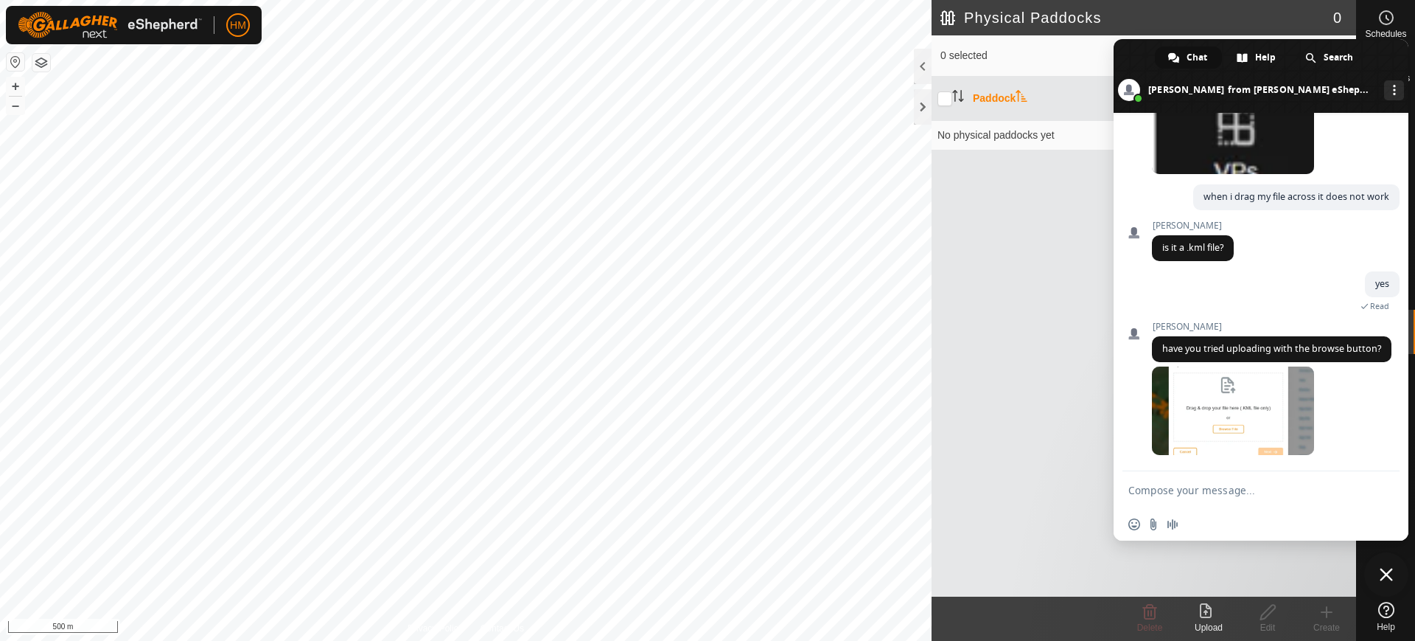
click at [1159, 492] on textarea "Compose your message..." at bounding box center [1247, 489] width 236 height 37
click at [1248, 403] on span at bounding box center [1233, 410] width 162 height 88
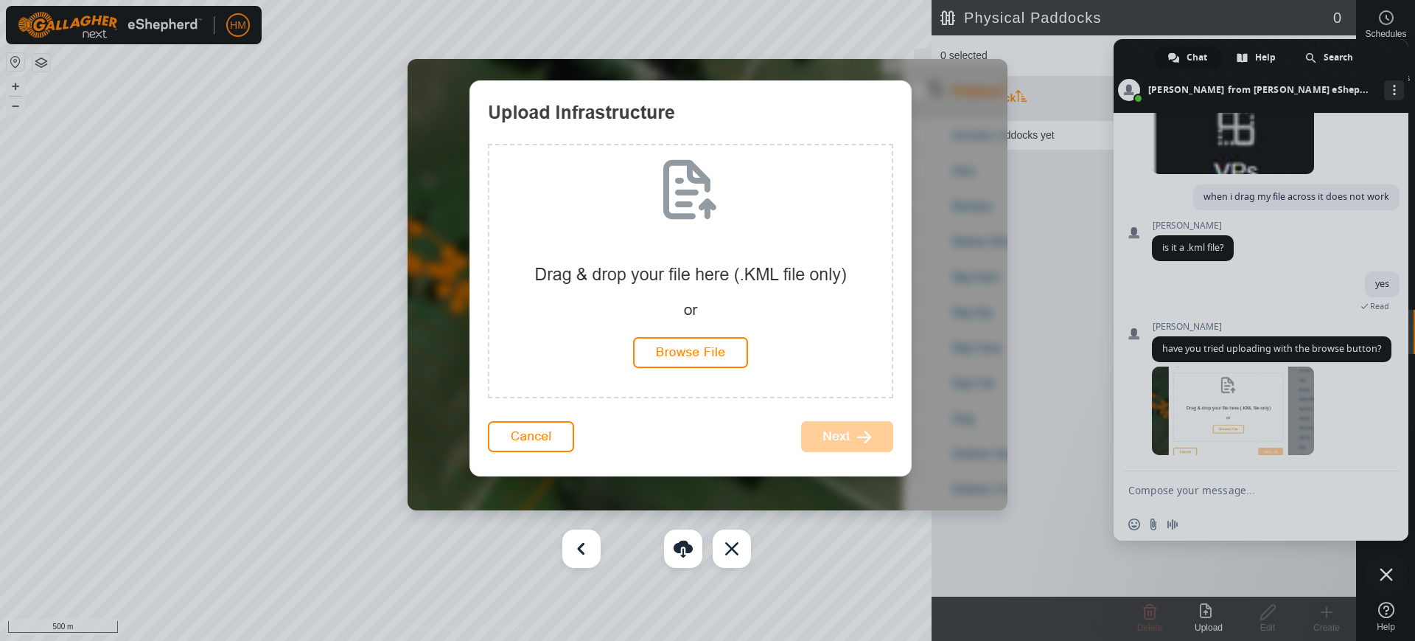
click at [695, 352] on img at bounding box center [708, 284] width 600 height 451
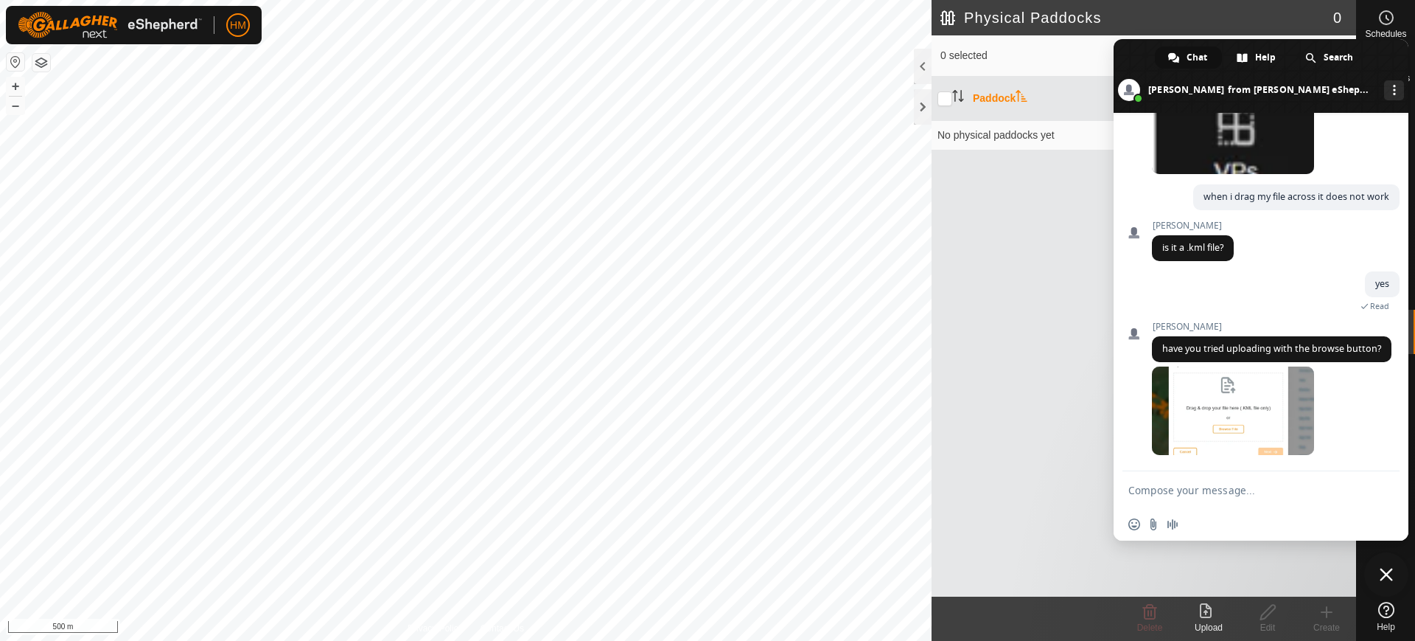
click at [1014, 455] on div "Paddock Area Watering Points No physical paddocks yet" at bounding box center [1144, 337] width 425 height 520
click at [1385, 568] on span "Close chat" at bounding box center [1386, 574] width 13 height 13
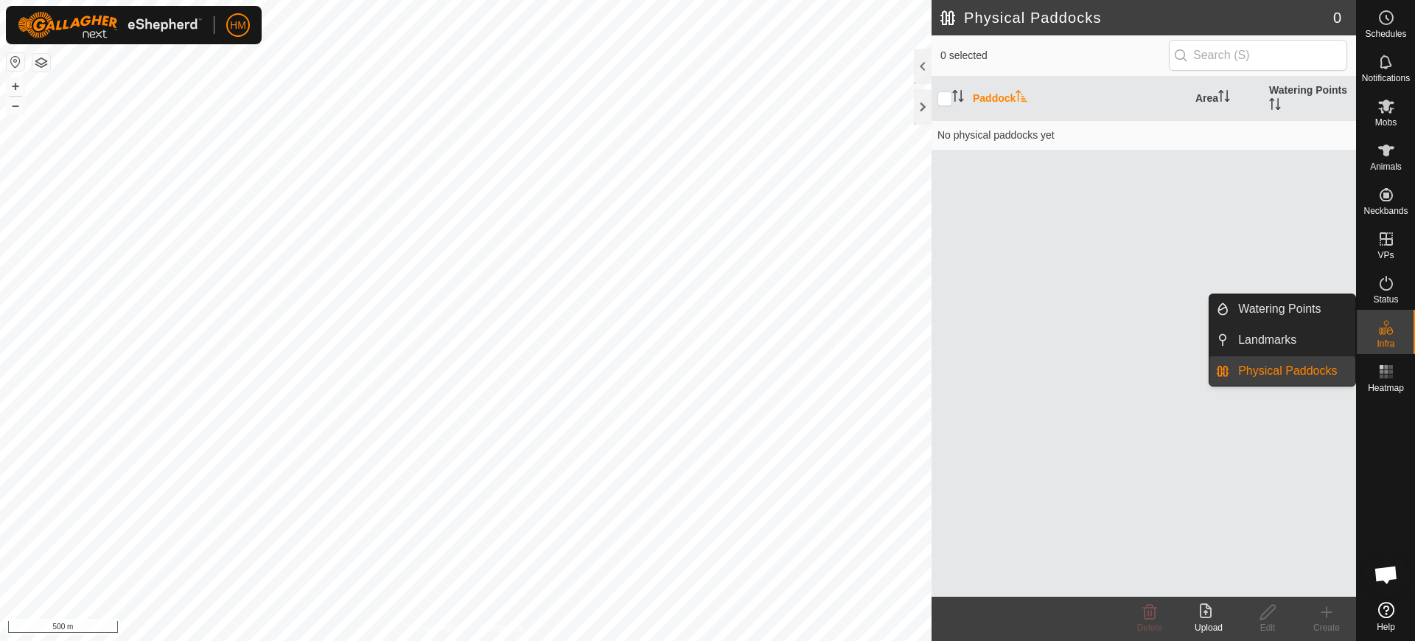
click at [1296, 366] on link "Physical Paddocks" at bounding box center [1293, 370] width 126 height 29
click at [1379, 327] on icon at bounding box center [1387, 327] width 18 height 18
click at [1283, 366] on link "Physical Paddocks" at bounding box center [1293, 370] width 126 height 29
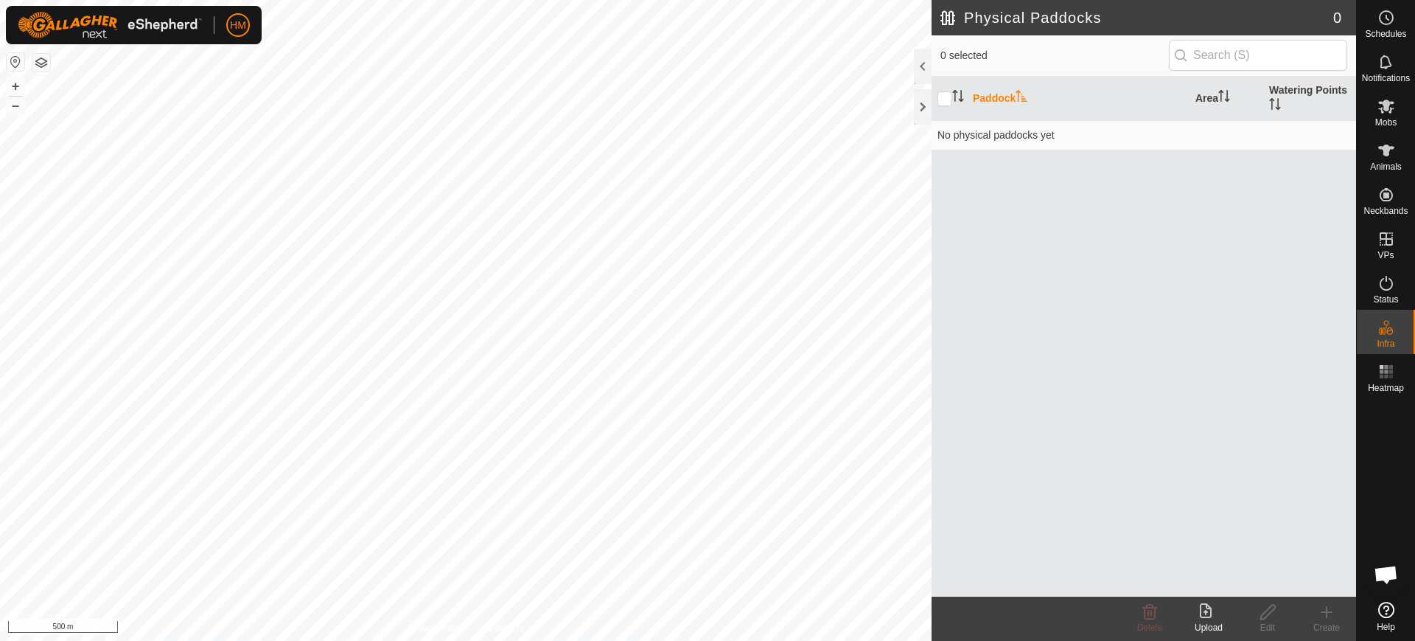
click at [1215, 618] on icon at bounding box center [1209, 612] width 18 height 18
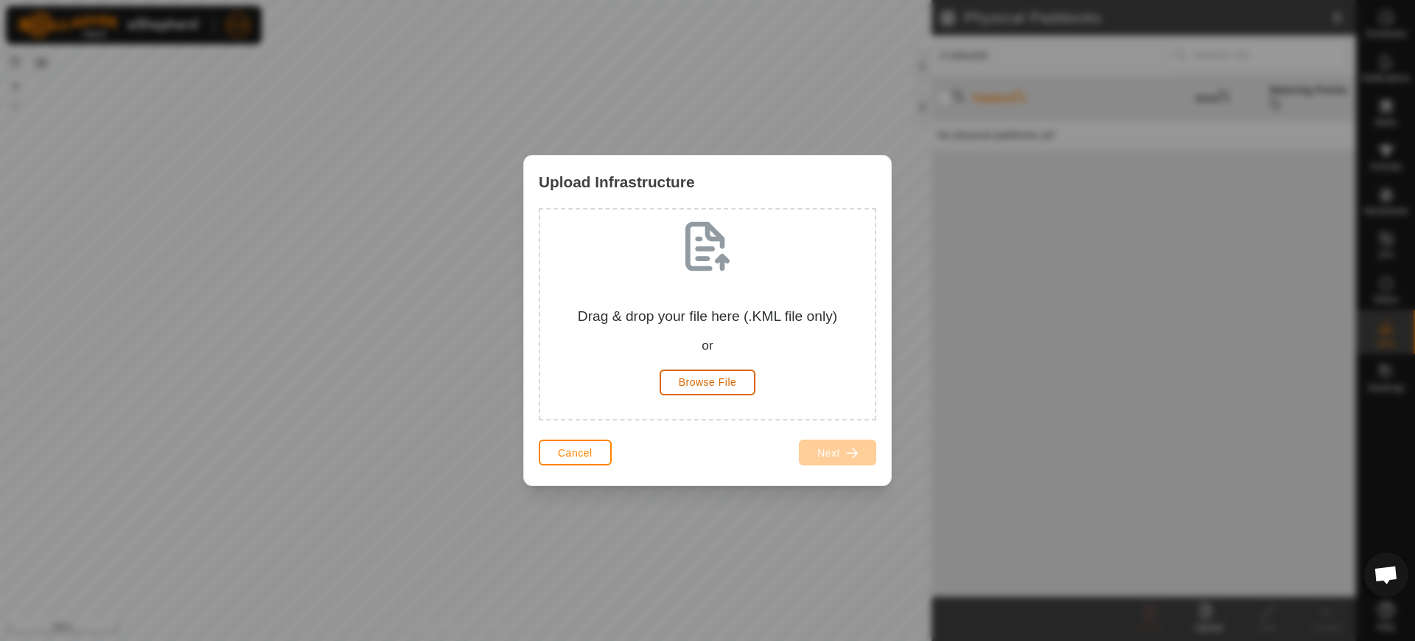
click at [707, 378] on span "Browse File" at bounding box center [708, 382] width 58 height 12
click at [689, 388] on button "Browse File" at bounding box center [708, 382] width 97 height 26
click at [589, 447] on span "Cancel" at bounding box center [575, 453] width 35 height 12
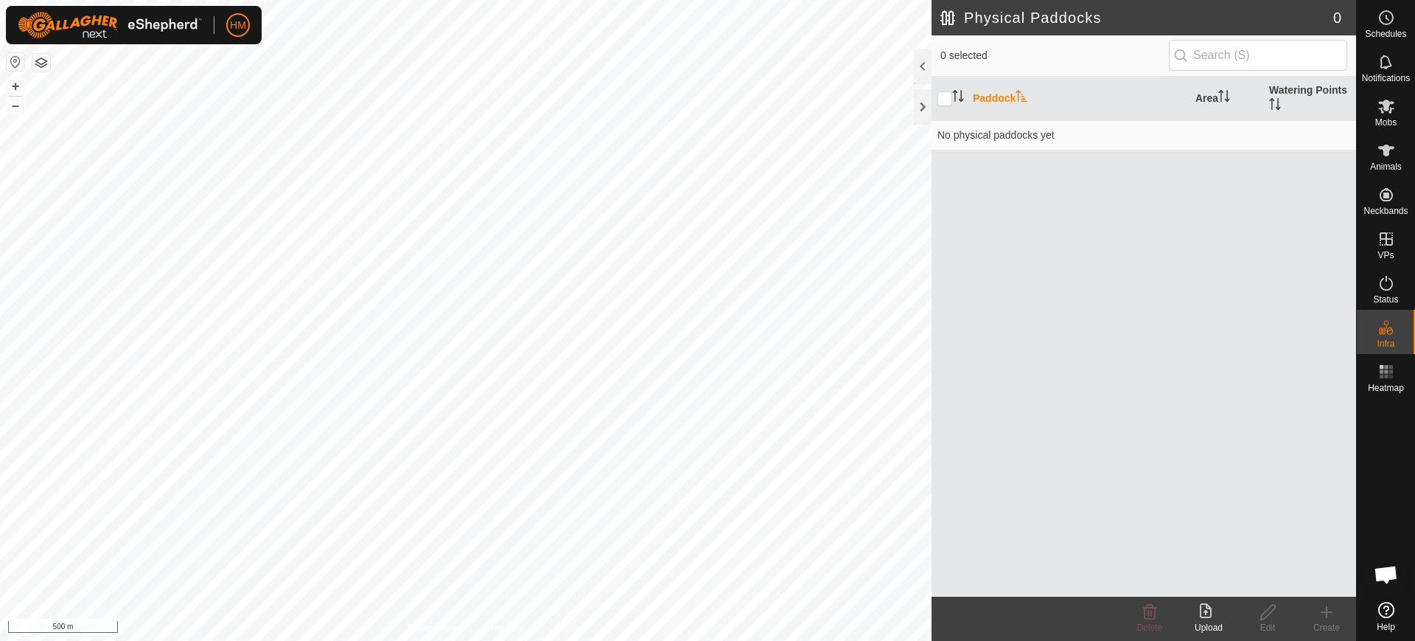
click at [1385, 574] on span "Open chat" at bounding box center [1386, 575] width 24 height 21
